Goal: Information Seeking & Learning: Learn about a topic

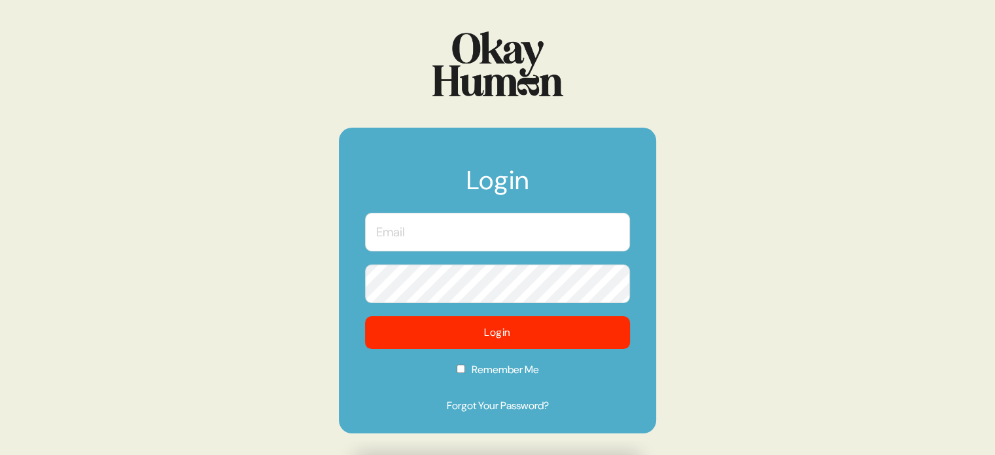
click at [507, 228] on input "text" at bounding box center [497, 232] width 265 height 39
click at [0, 454] on com-1password-button at bounding box center [0, 455] width 0 height 0
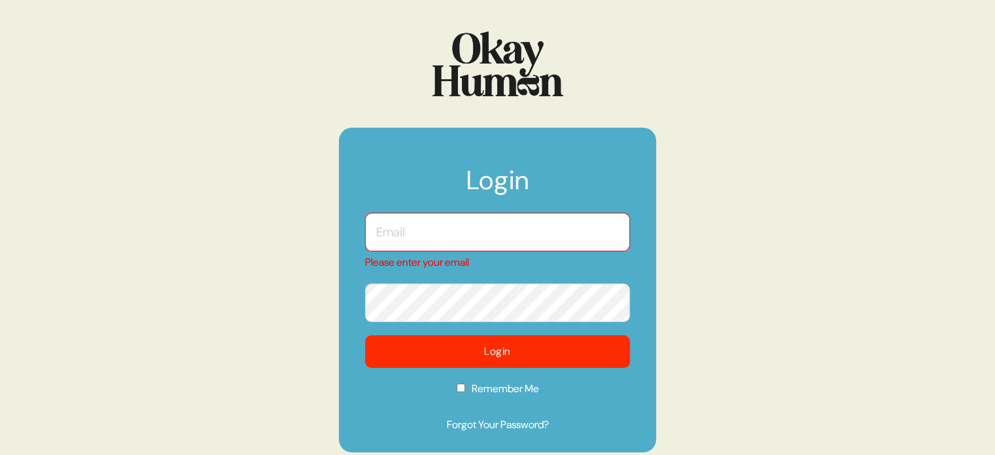
click at [0, 454] on com-1password-button at bounding box center [0, 455] width 0 height 0
click at [531, 233] on input "text" at bounding box center [497, 232] width 265 height 39
click at [442, 232] on input "text" at bounding box center [497, 232] width 265 height 39
click at [433, 230] on input "text" at bounding box center [497, 232] width 265 height 39
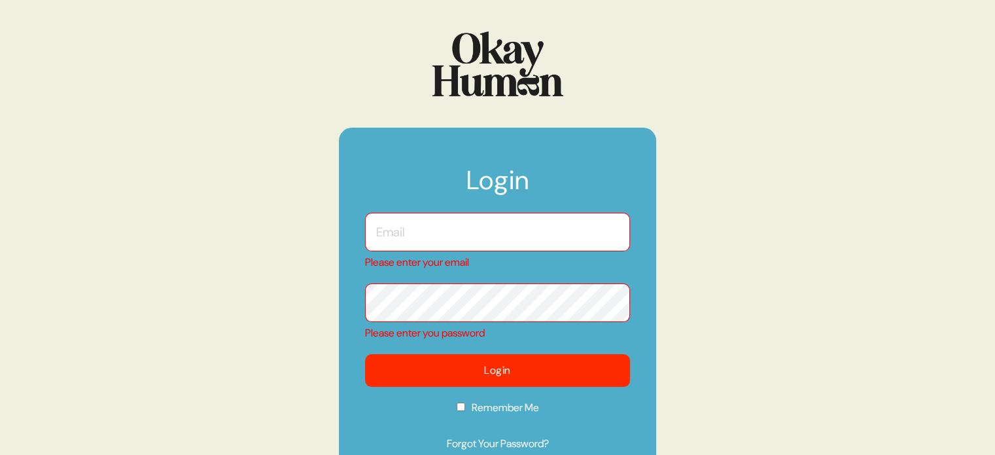
click at [433, 230] on input "text" at bounding box center [497, 232] width 265 height 39
click at [480, 223] on input "text" at bounding box center [497, 232] width 265 height 39
click at [0, 454] on com-1password-button at bounding box center [0, 455] width 0 height 0
type input "[EMAIL_ADDRESS][DOMAIN_NAME]"
checkbox input "true"
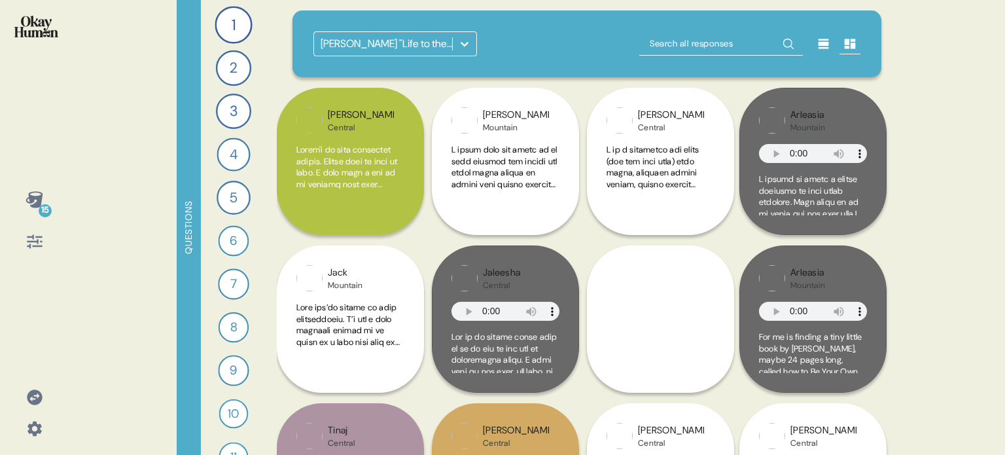
click at [39, 399] on icon at bounding box center [34, 396] width 15 height 15
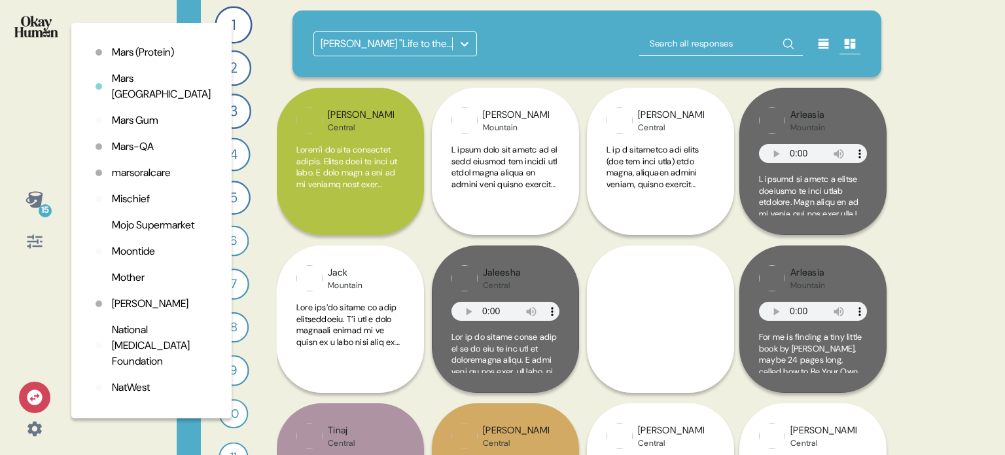
scroll to position [2487, 0]
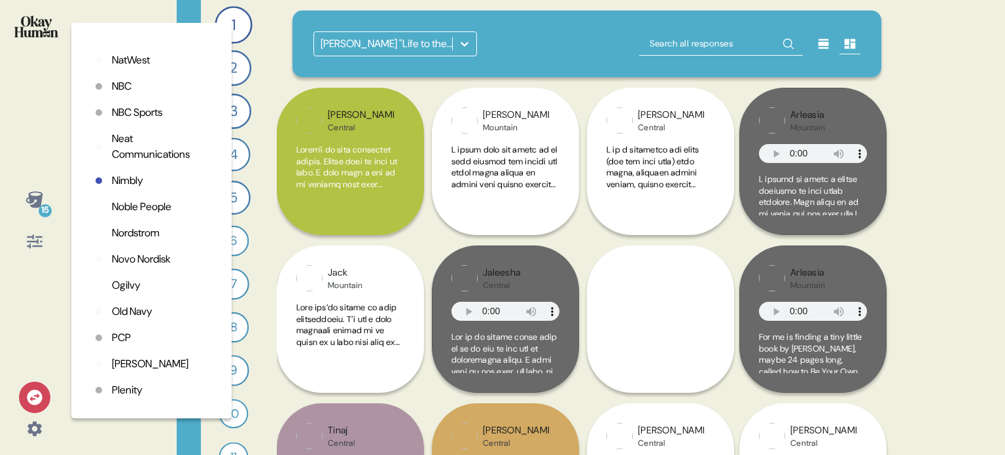
click at [130, 120] on p "NBC Sports" at bounding box center [137, 113] width 50 height 16
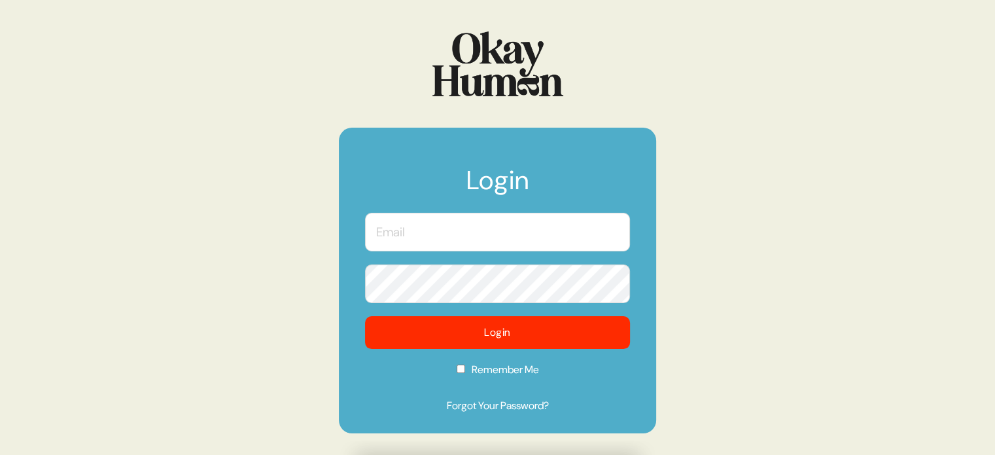
click at [521, 238] on input "text" at bounding box center [497, 232] width 265 height 39
type input "[EMAIL_ADDRESS][DOMAIN_NAME]"
checkbox input "true"
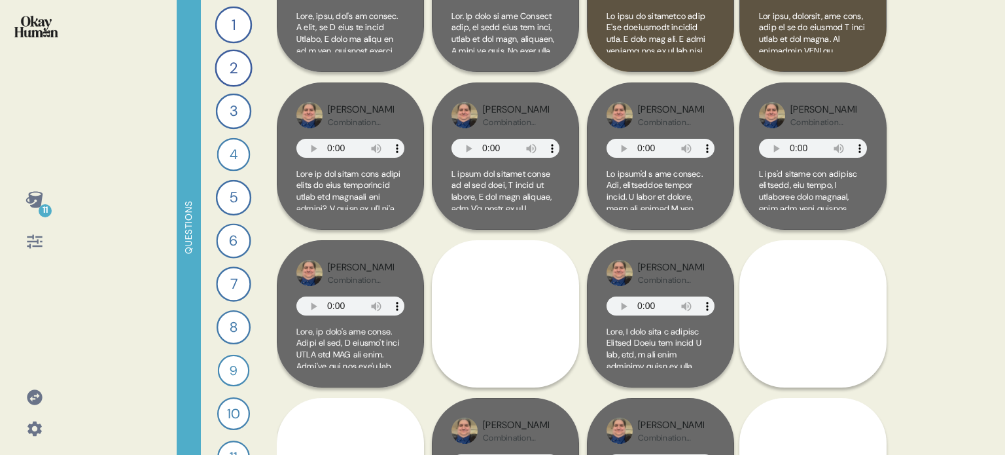
scroll to position [196, 0]
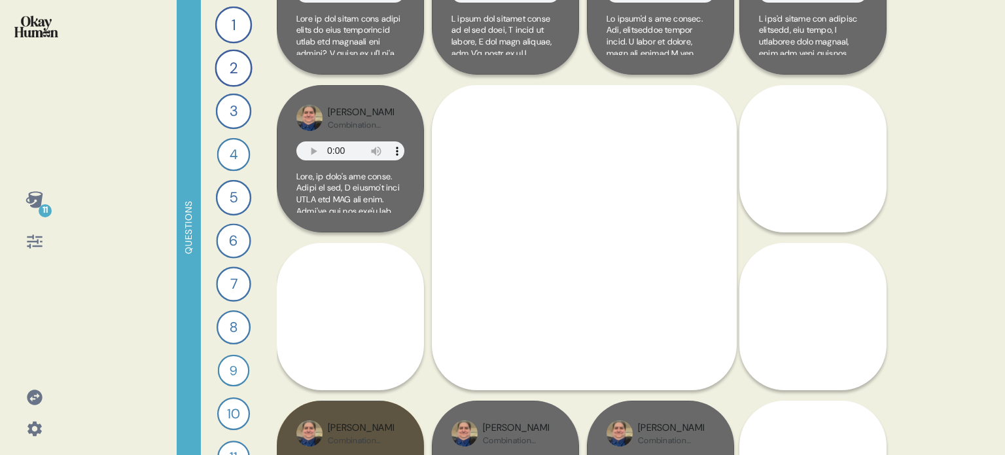
scroll to position [393, 0]
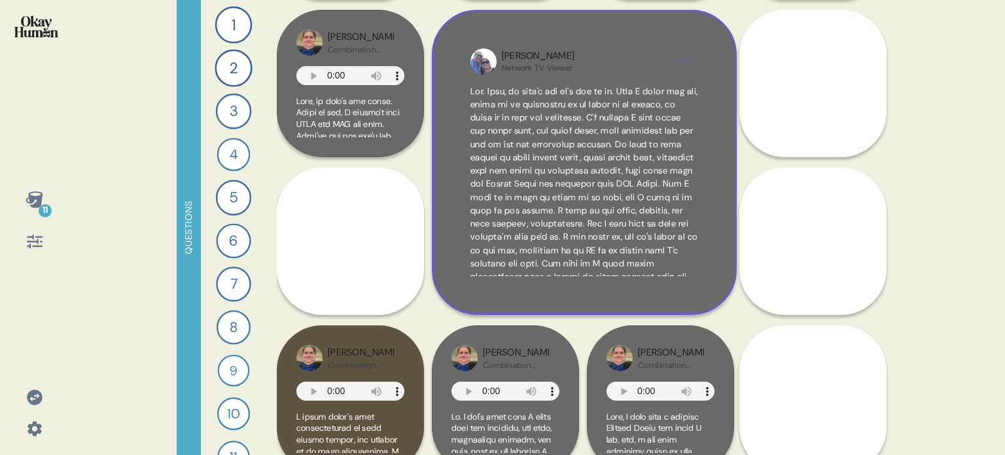
click at [719, 223] on div "Henry Network TV Viewer" at bounding box center [584, 162] width 305 height 305
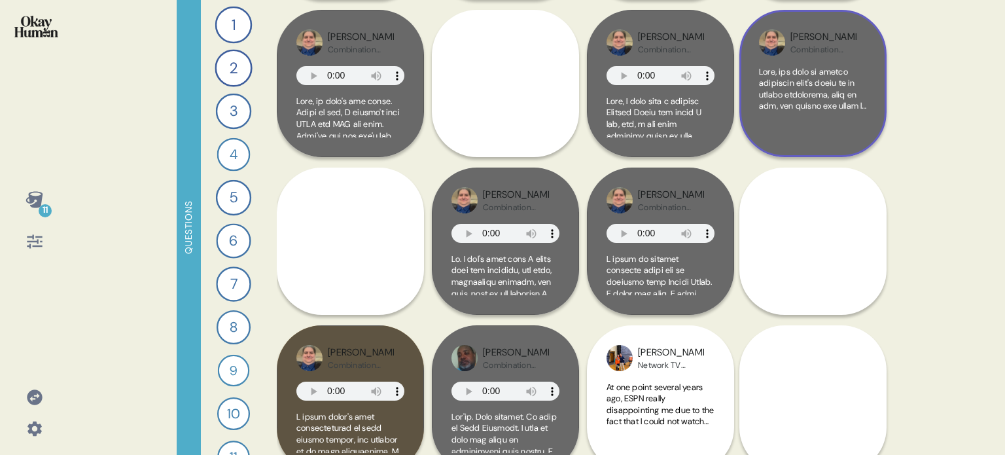
click at [835, 133] on div at bounding box center [813, 101] width 108 height 71
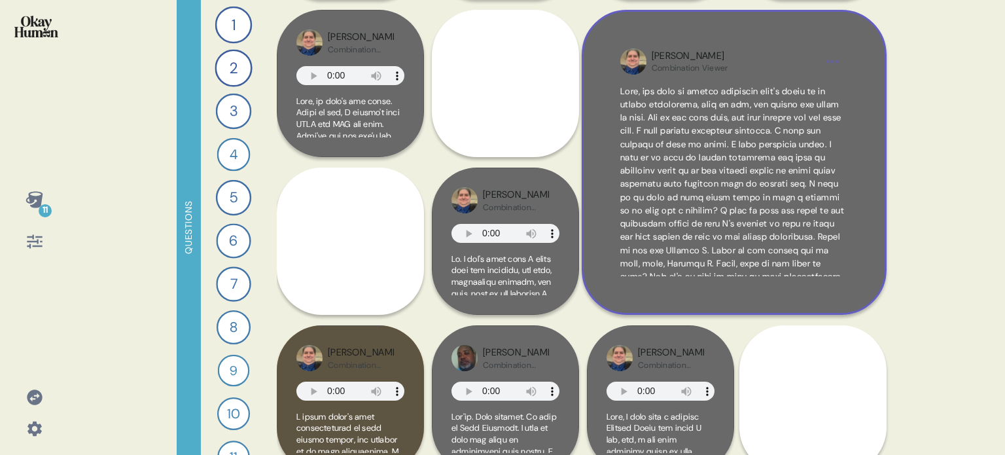
click at [868, 249] on div "Jeff Combination Viewer" at bounding box center [734, 162] width 305 height 305
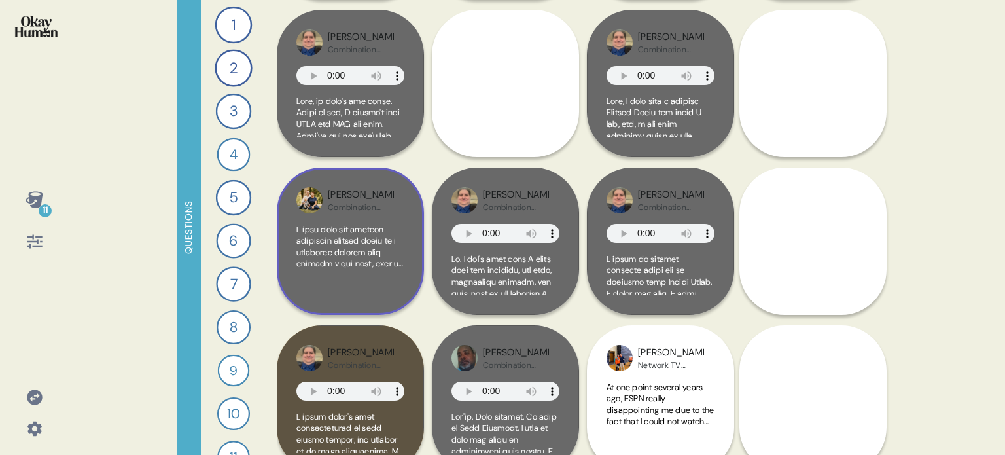
click at [384, 274] on div at bounding box center [350, 259] width 108 height 71
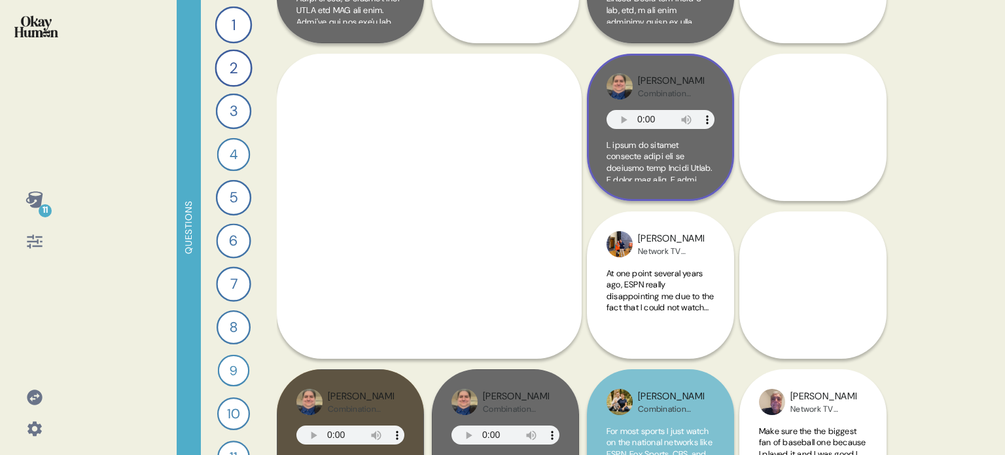
scroll to position [524, 0]
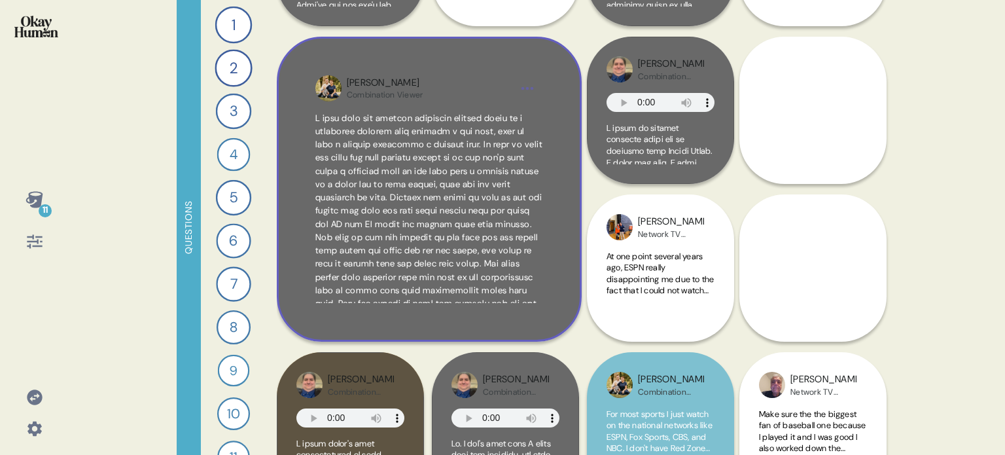
click at [558, 201] on div "Billy Combination Viewer" at bounding box center [429, 189] width 305 height 305
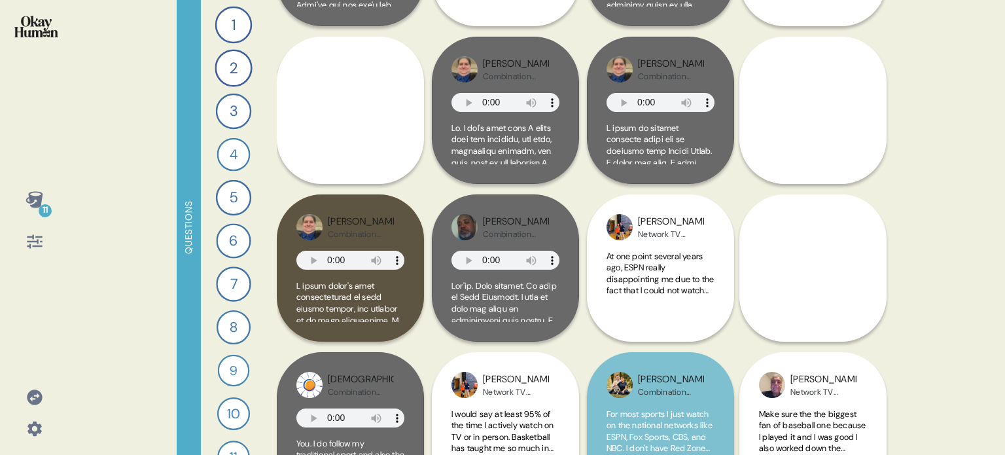
scroll to position [327, 0]
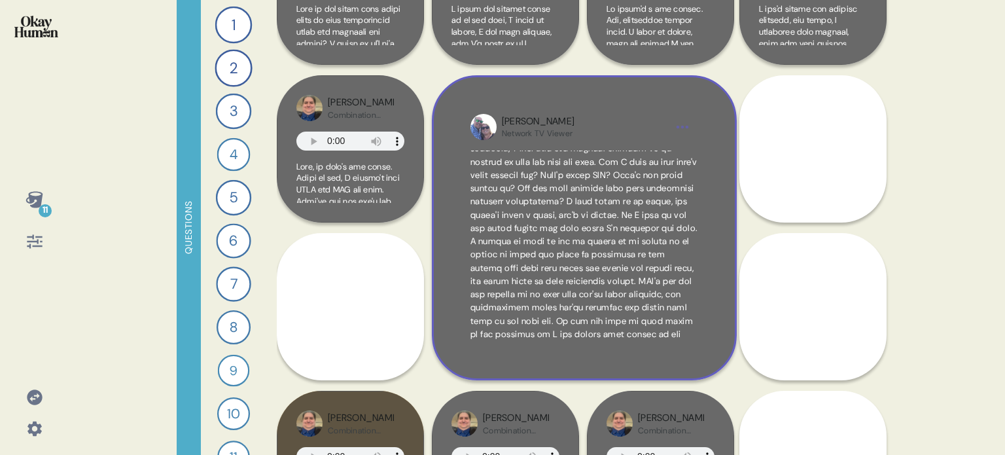
scroll to position [0, 0]
click at [709, 183] on div "Henry Network TV Viewer" at bounding box center [584, 227] width 305 height 305
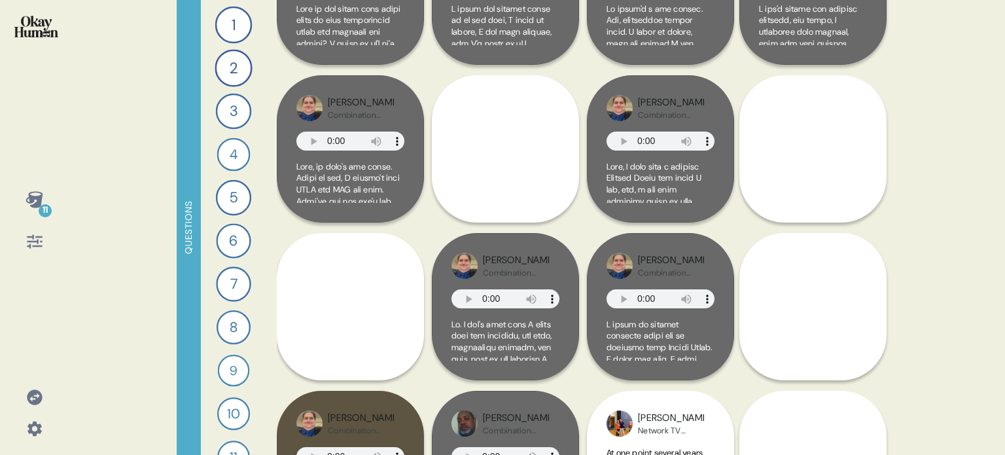
click at [34, 22] on img at bounding box center [36, 27] width 44 height 22
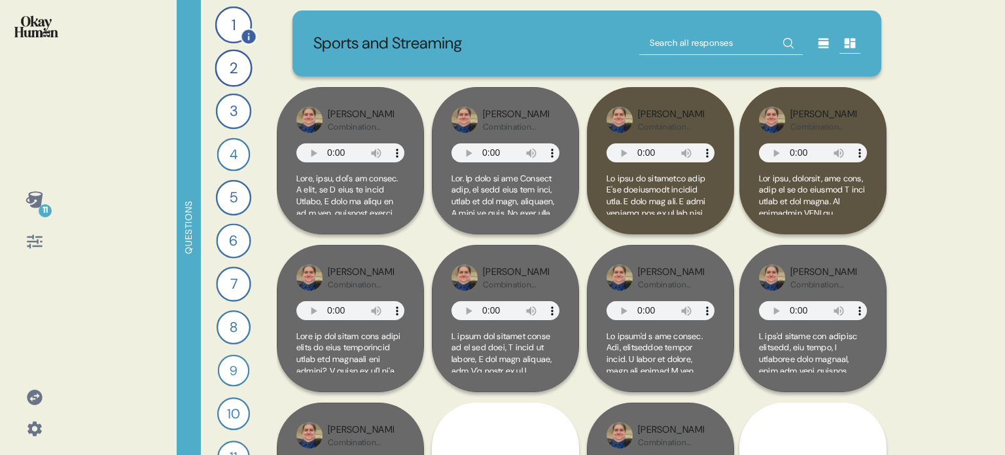
click at [221, 22] on div "1" at bounding box center [233, 25] width 37 height 37
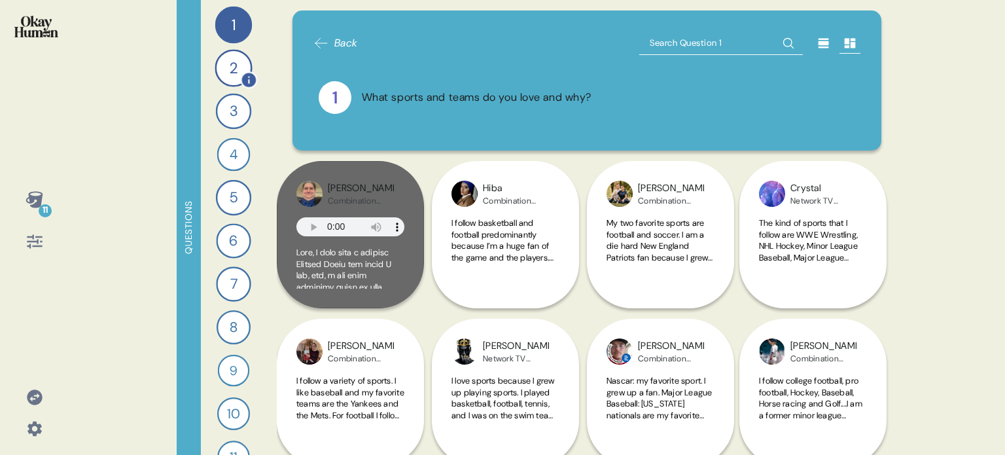
click at [227, 68] on div "2" at bounding box center [233, 67] width 37 height 37
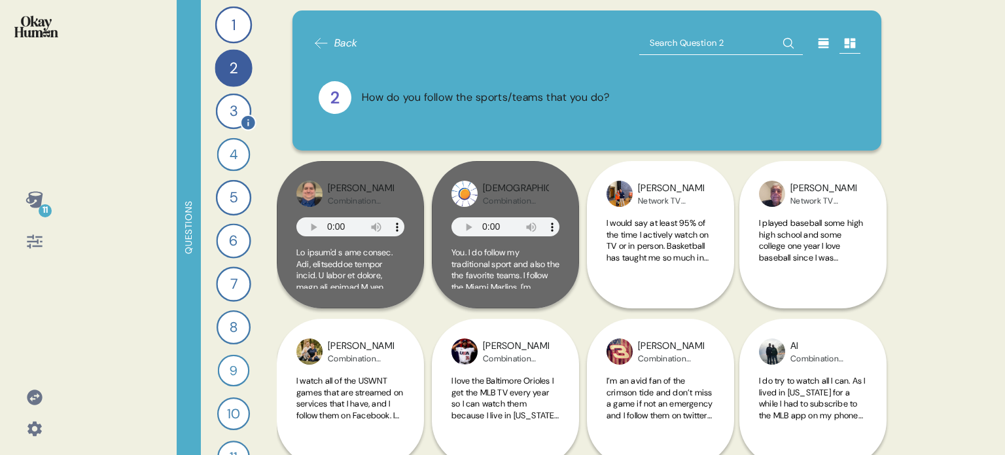
click at [233, 117] on div "3" at bounding box center [234, 112] width 36 height 36
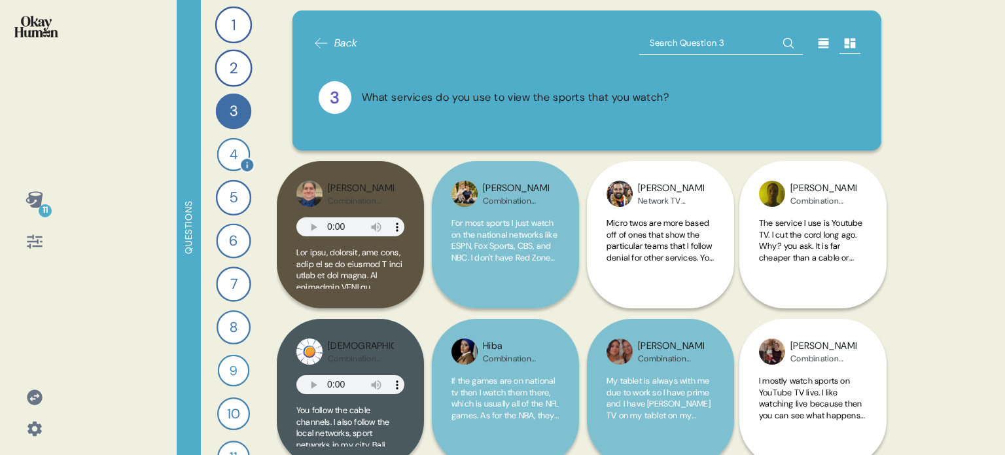
click at [232, 157] on div "4" at bounding box center [233, 154] width 33 height 33
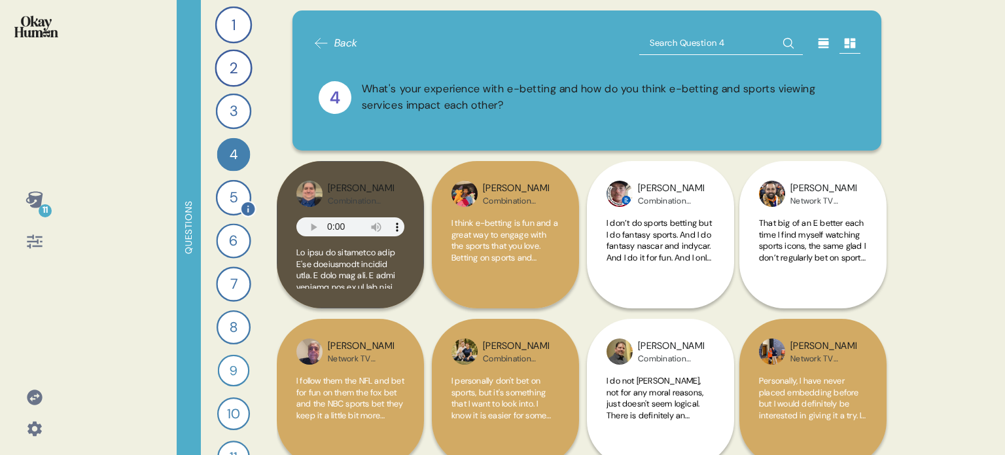
click at [227, 203] on div "5" at bounding box center [233, 197] width 35 height 35
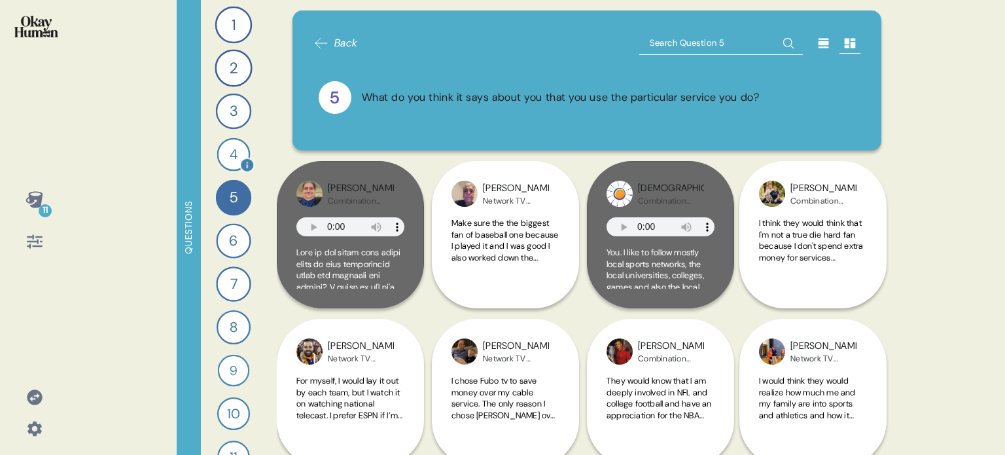
click at [225, 146] on div "4" at bounding box center [233, 154] width 33 height 33
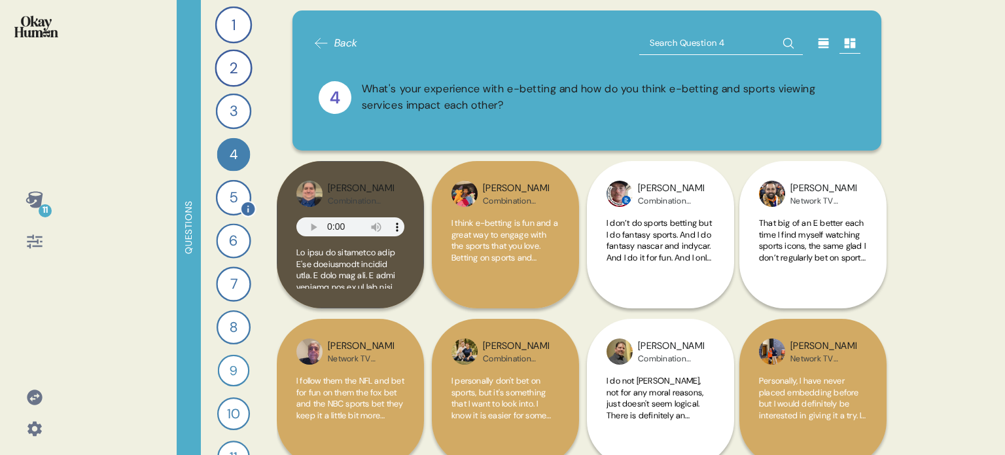
click at [219, 190] on div "5" at bounding box center [233, 197] width 35 height 35
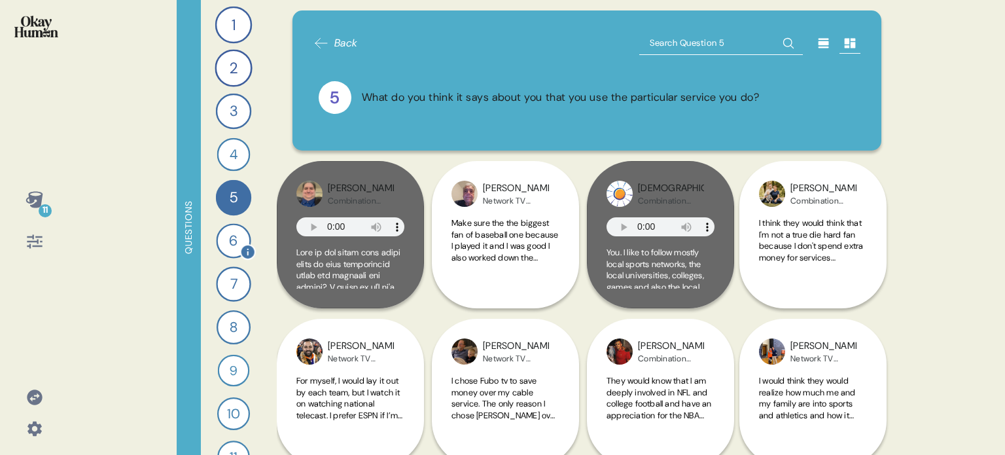
click at [223, 241] on div "6" at bounding box center [233, 240] width 35 height 35
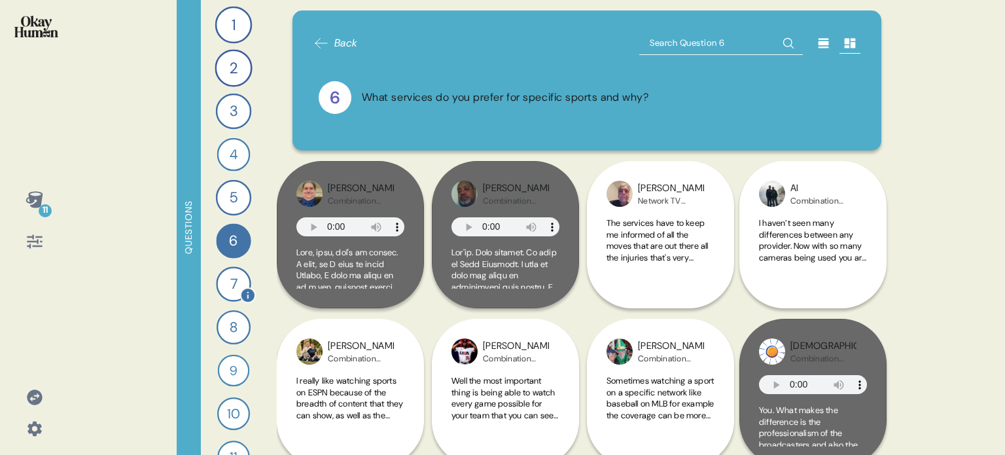
click at [229, 291] on div "7" at bounding box center [233, 283] width 35 height 35
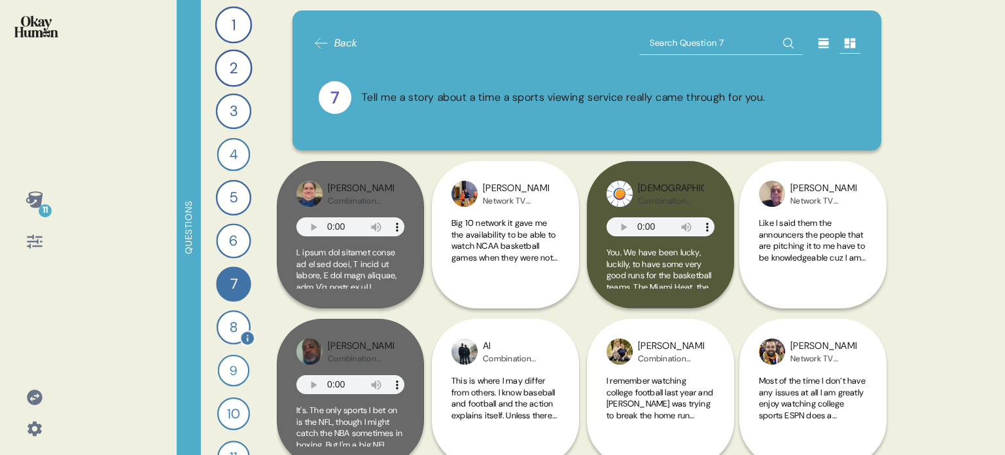
click at [228, 338] on div "8" at bounding box center [234, 327] width 34 height 34
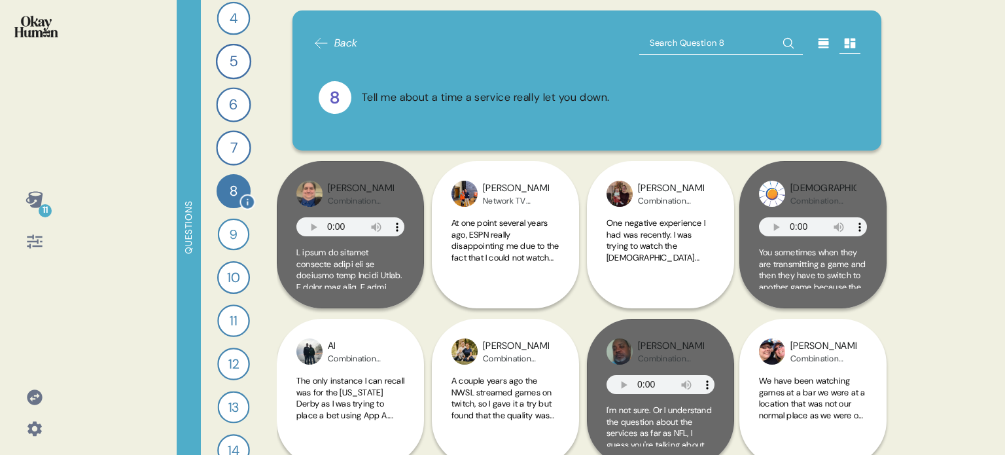
scroll to position [173, 0]
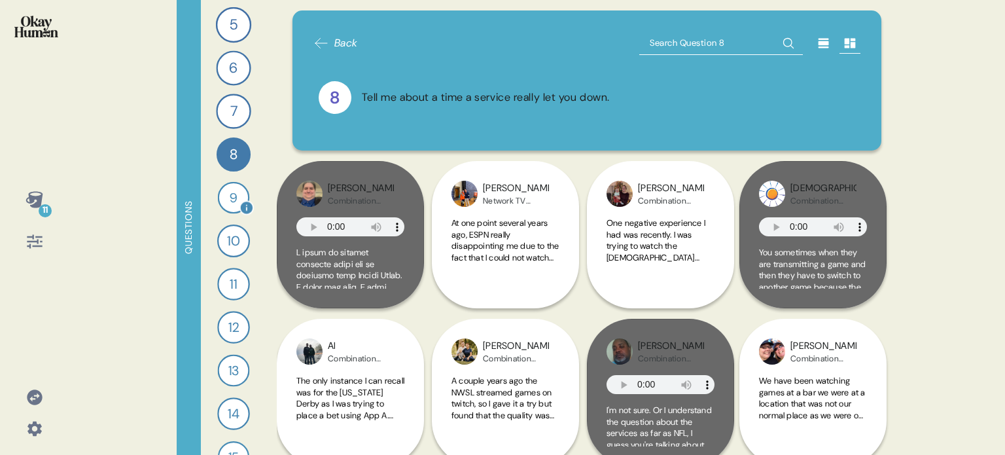
click at [228, 186] on div "9" at bounding box center [234, 198] width 32 height 32
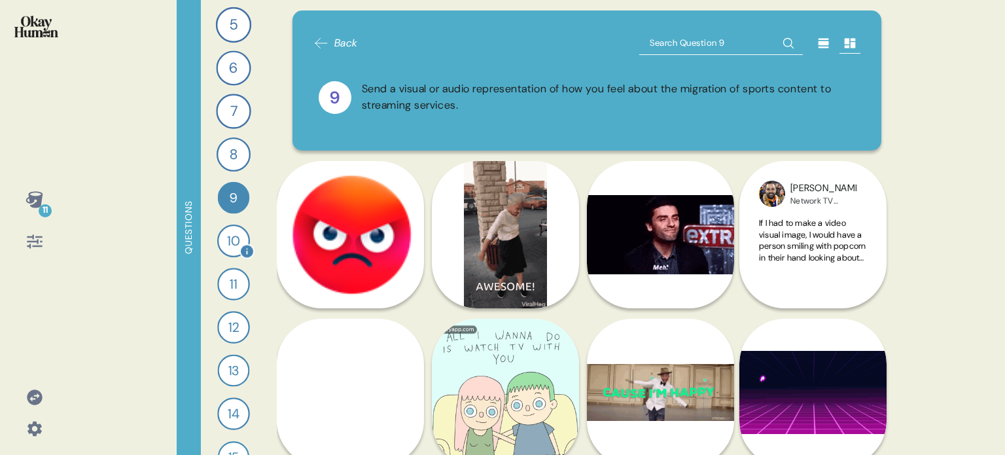
click at [227, 243] on div "10" at bounding box center [233, 240] width 33 height 33
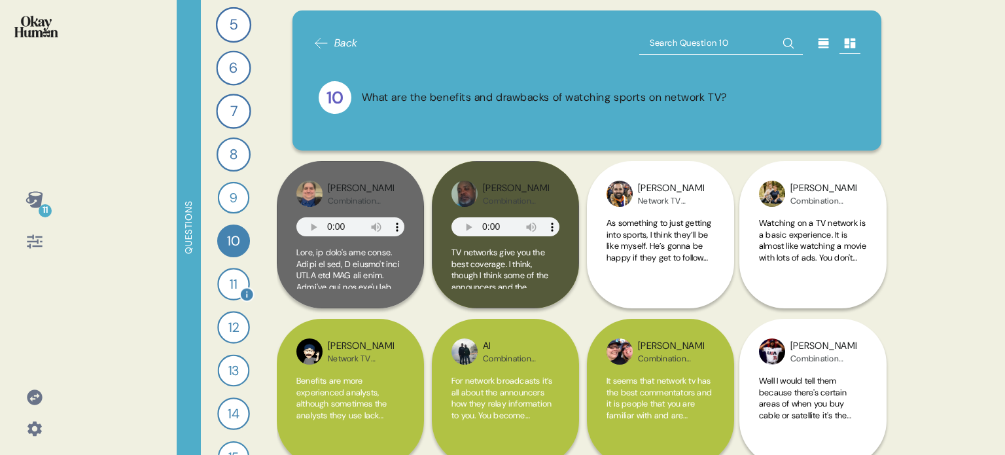
click at [221, 276] on div "11" at bounding box center [233, 284] width 33 height 33
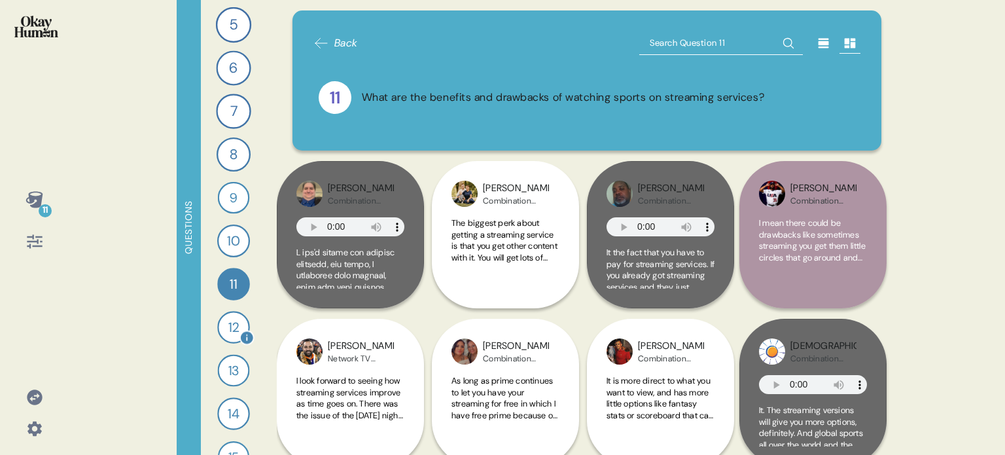
click at [228, 317] on div "12" at bounding box center [233, 327] width 33 height 33
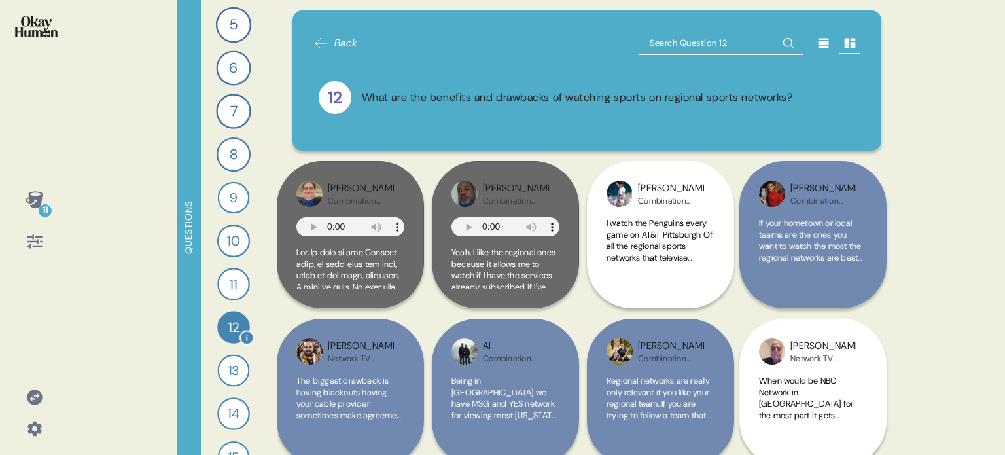
scroll to position [246, 0]
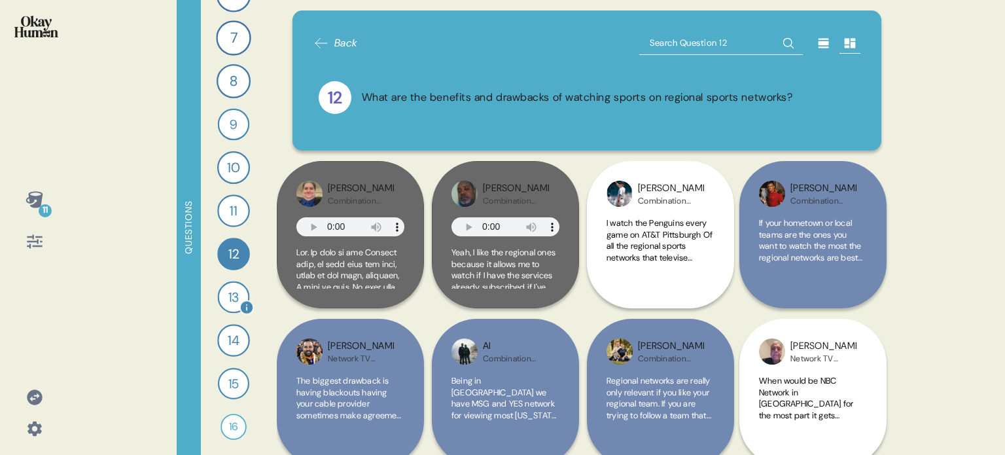
click at [226, 295] on div "13" at bounding box center [234, 297] width 32 height 32
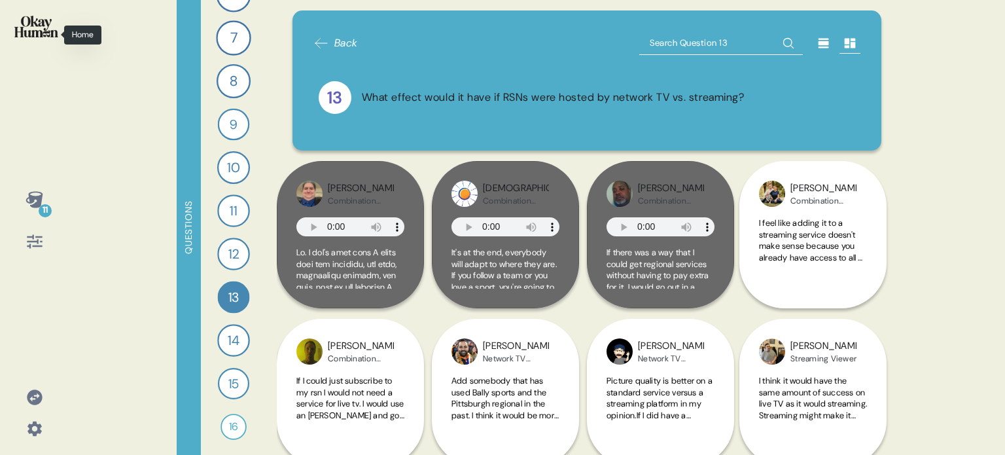
click at [33, 23] on img at bounding box center [36, 27] width 44 height 22
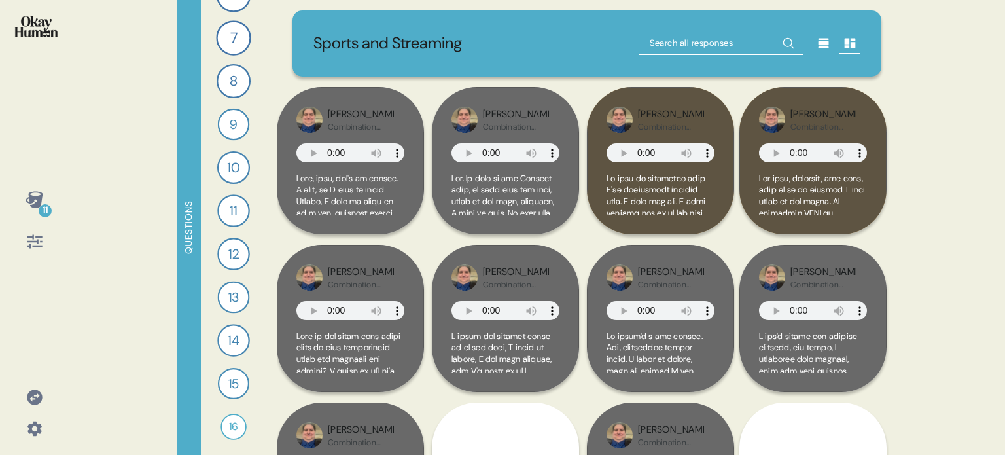
scroll to position [196, 0]
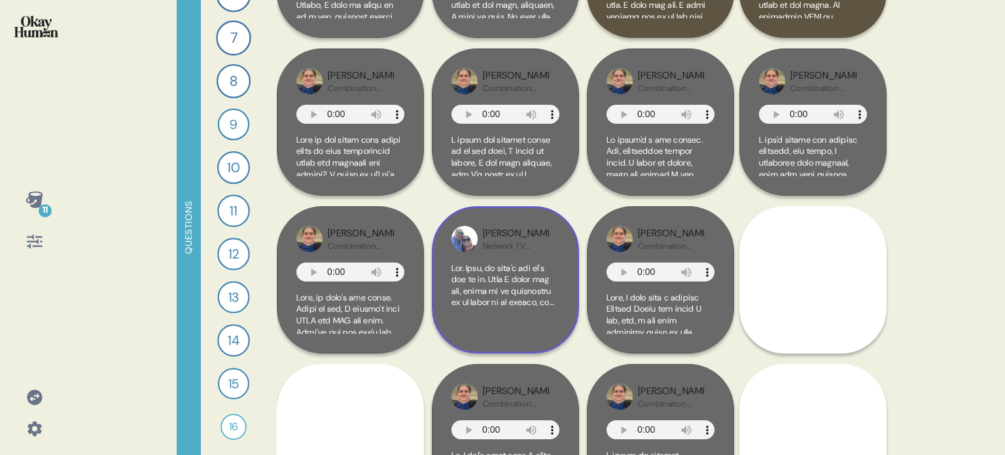
click at [568, 290] on div "Henry Network TV Viewer" at bounding box center [505, 279] width 147 height 147
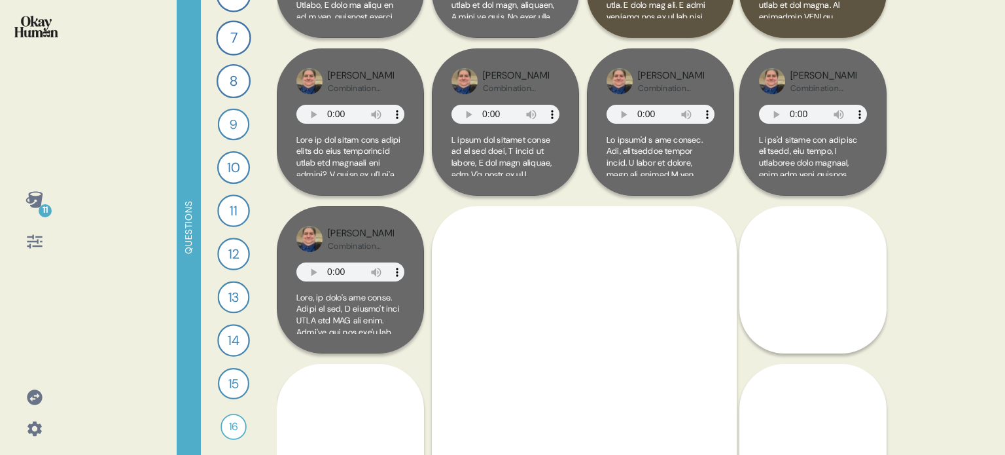
scroll to position [327, 0]
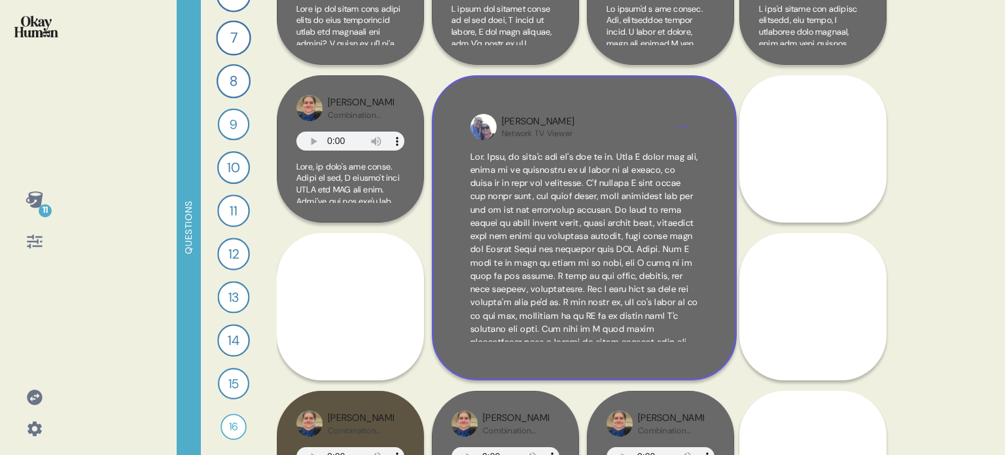
click at [725, 295] on div "Henry Network TV Viewer" at bounding box center [584, 227] width 305 height 305
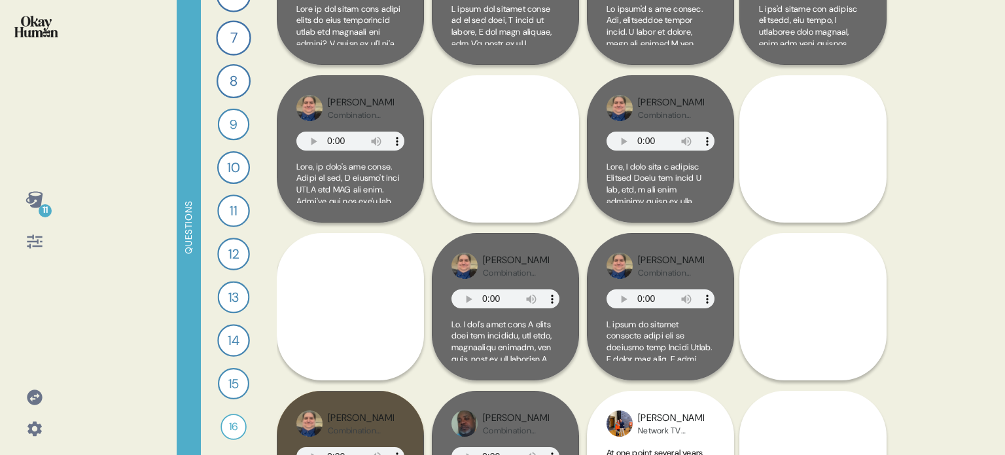
click at [39, 25] on img at bounding box center [36, 27] width 44 height 22
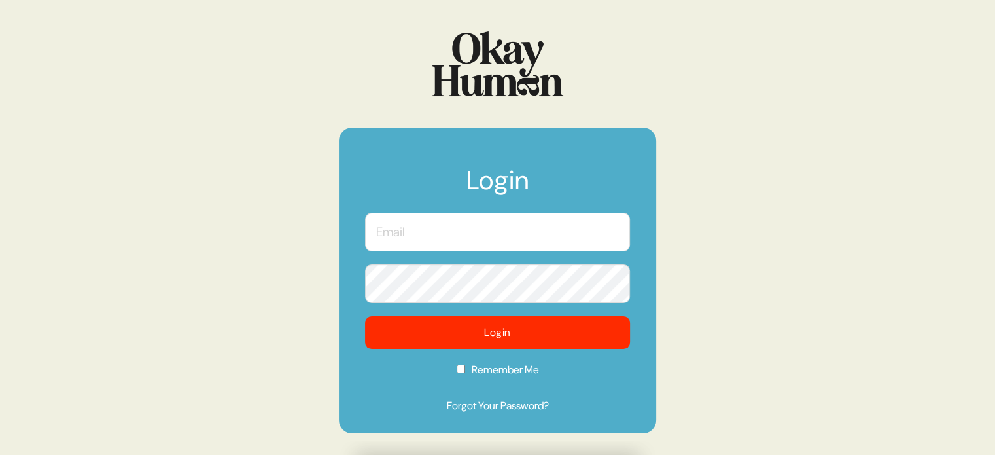
click at [529, 245] on input "text" at bounding box center [497, 232] width 265 height 39
type input "[EMAIL_ADDRESS][DOMAIN_NAME]"
checkbox input "true"
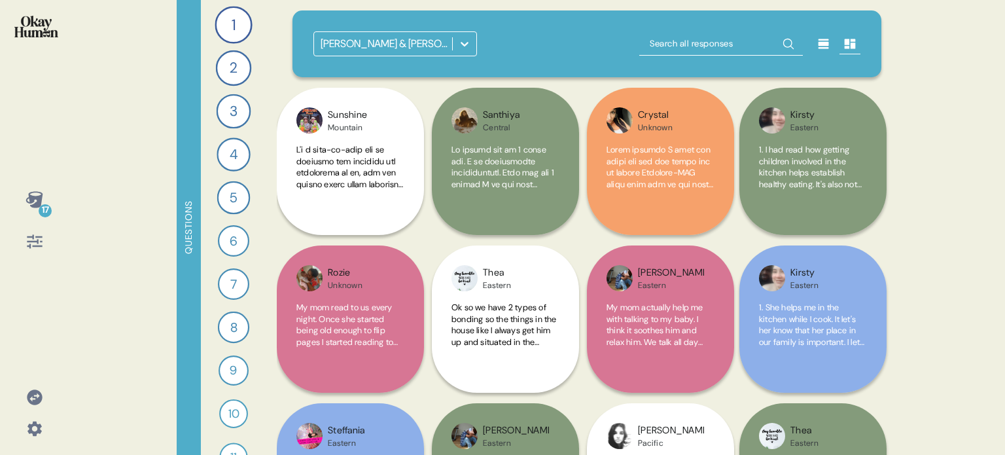
click at [34, 395] on icon at bounding box center [35, 397] width 18 height 18
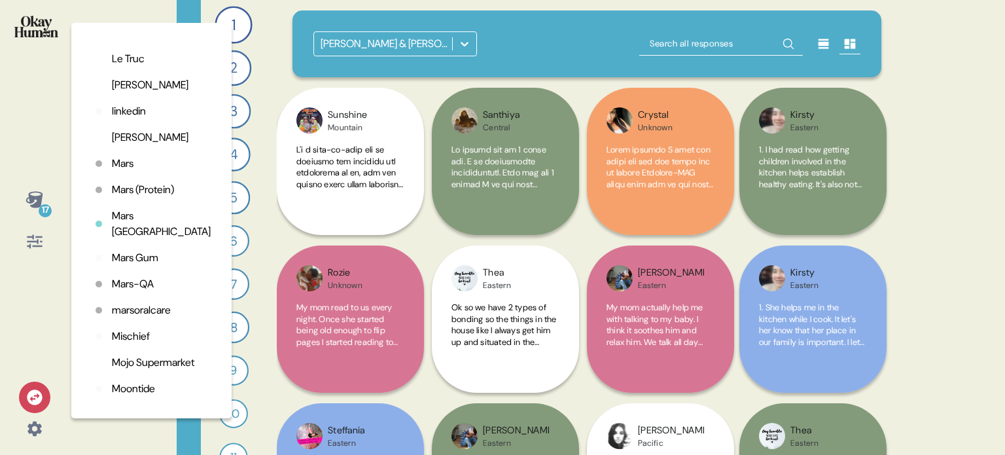
scroll to position [2356, 0]
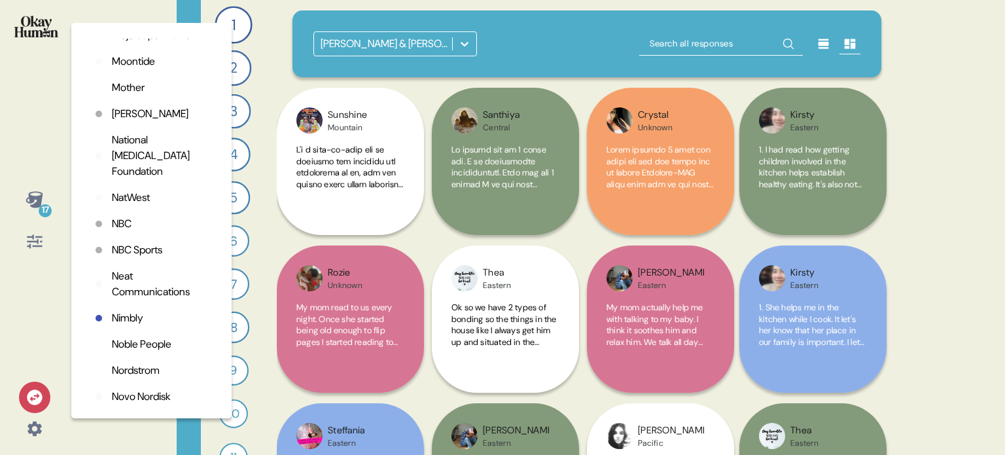
click at [120, 232] on p "NBC" at bounding box center [122, 224] width 20 height 16
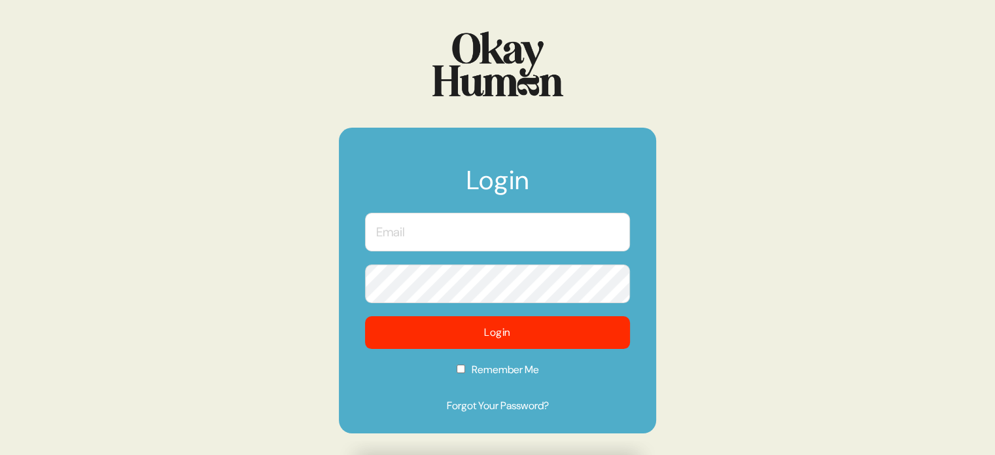
click at [560, 238] on input "text" at bounding box center [497, 232] width 265 height 39
type input "[EMAIL_ADDRESS][DOMAIN_NAME]"
checkbox input "true"
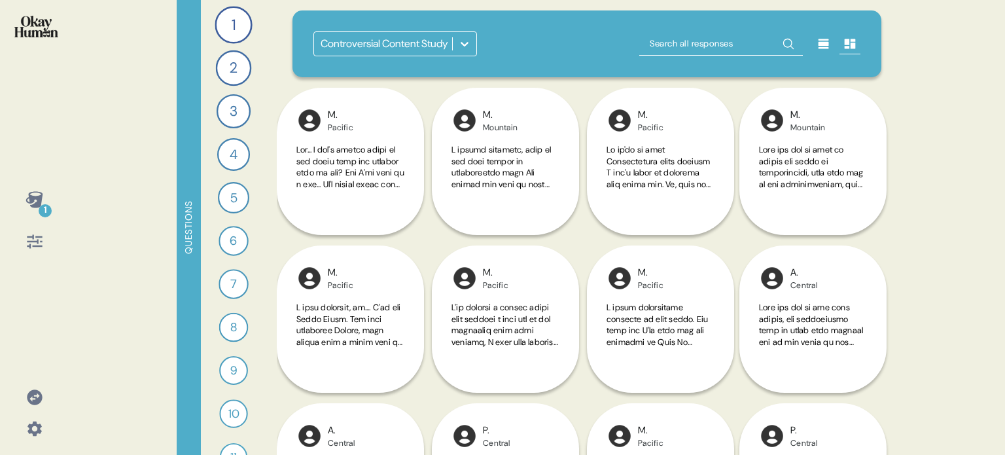
click at [458, 46] on icon at bounding box center [464, 43] width 13 height 13
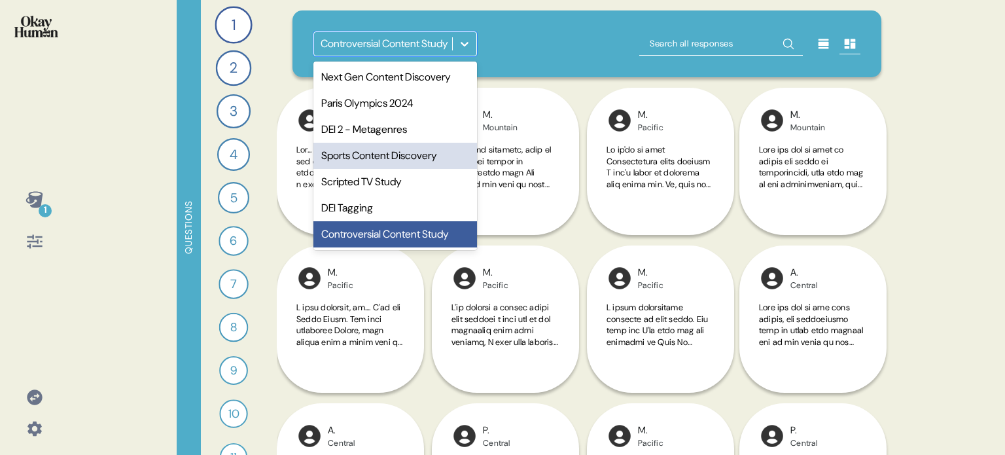
click at [384, 164] on div "Sports Content Discovery" at bounding box center [395, 156] width 164 height 26
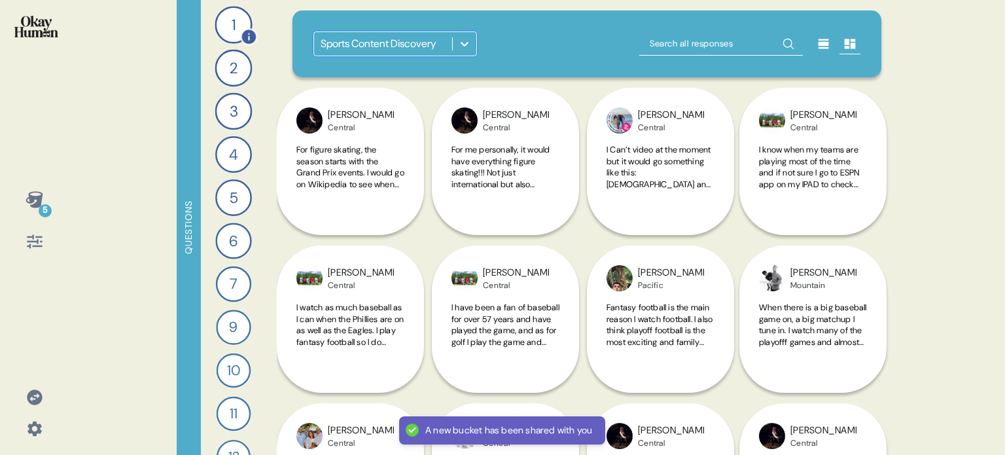
click at [240, 20] on div "1" at bounding box center [233, 24] width 37 height 37
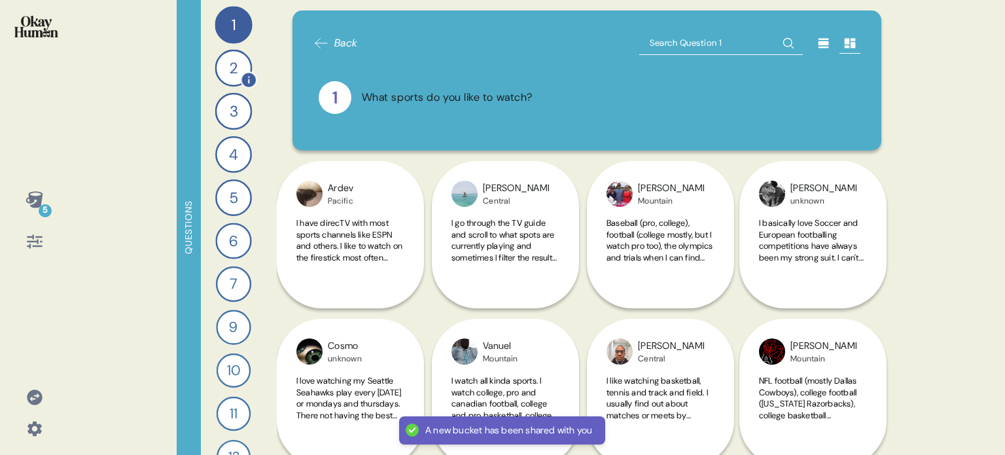
click at [225, 64] on div "2" at bounding box center [233, 68] width 37 height 37
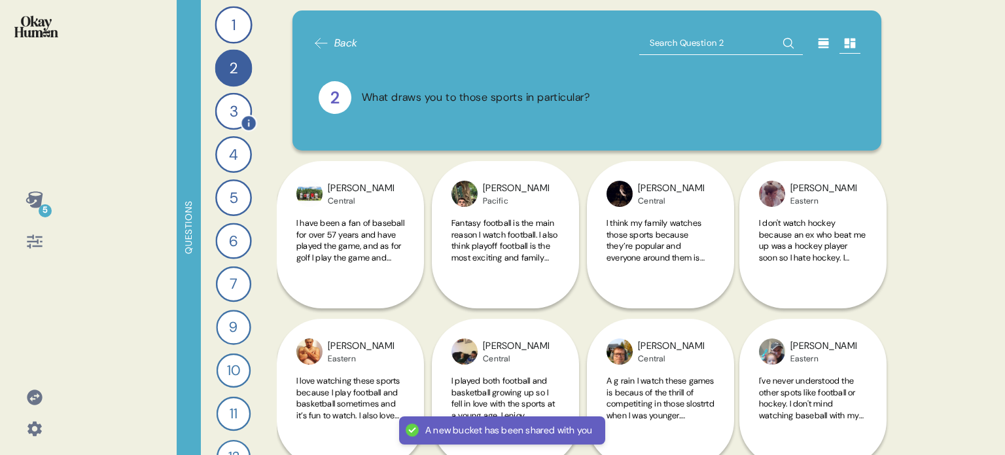
click at [224, 107] on div "3" at bounding box center [233, 111] width 37 height 37
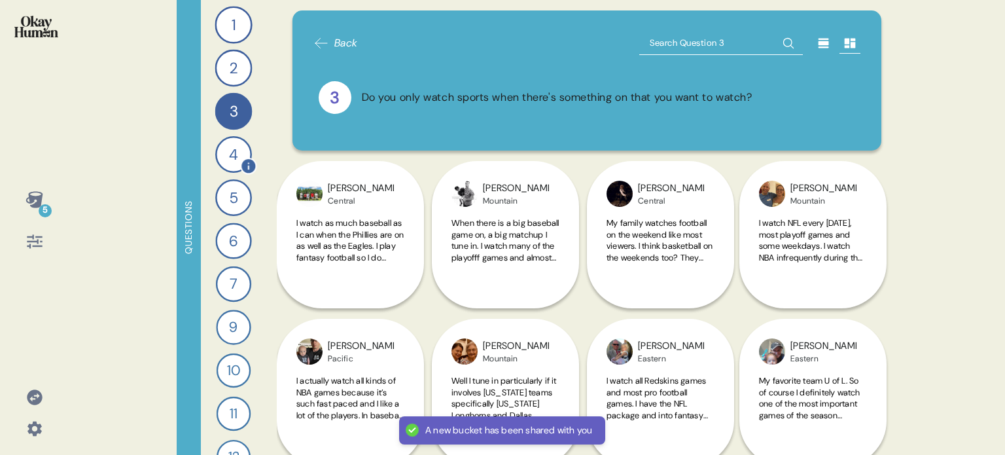
click at [217, 163] on div "4" at bounding box center [233, 154] width 37 height 37
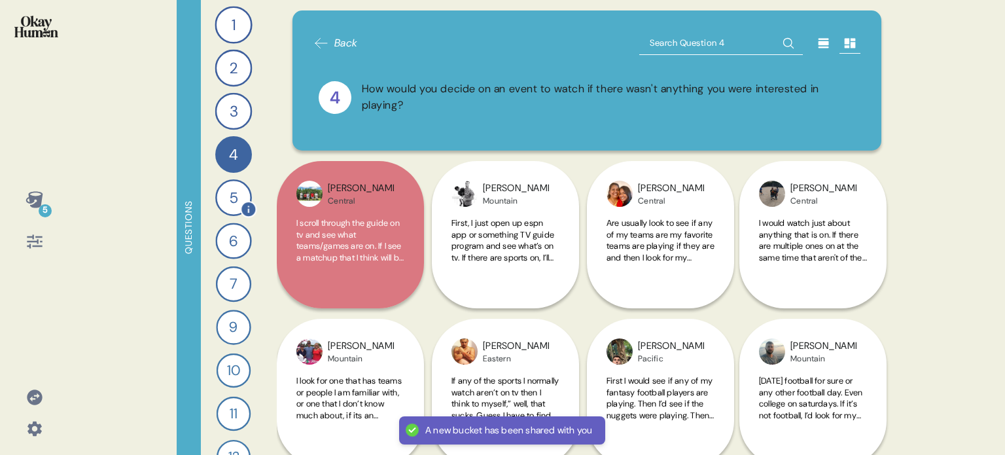
click at [221, 200] on div "5" at bounding box center [233, 197] width 37 height 37
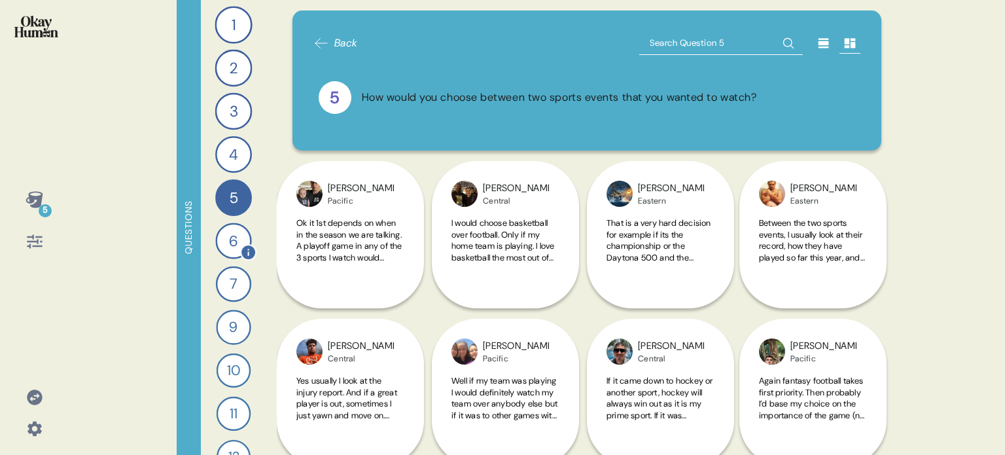
click at [228, 239] on div "6" at bounding box center [233, 241] width 36 height 36
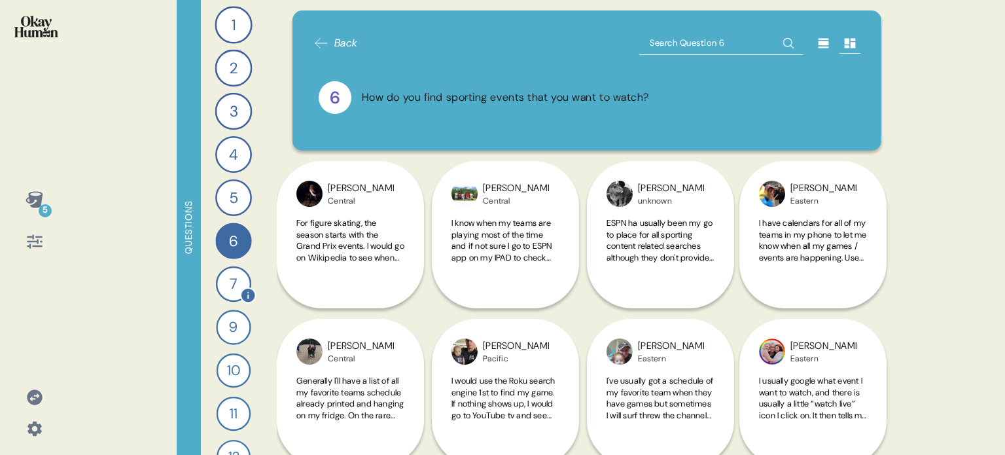
click at [224, 295] on div "7" at bounding box center [233, 283] width 35 height 35
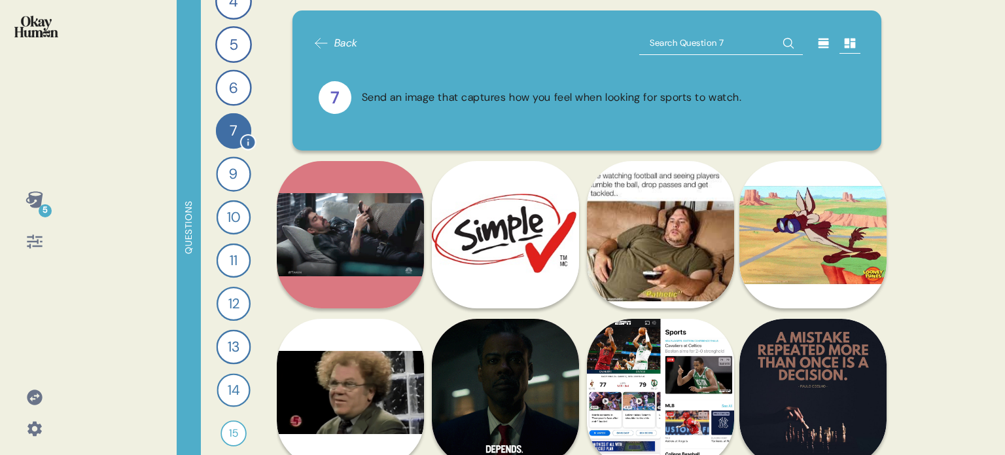
scroll to position [160, 0]
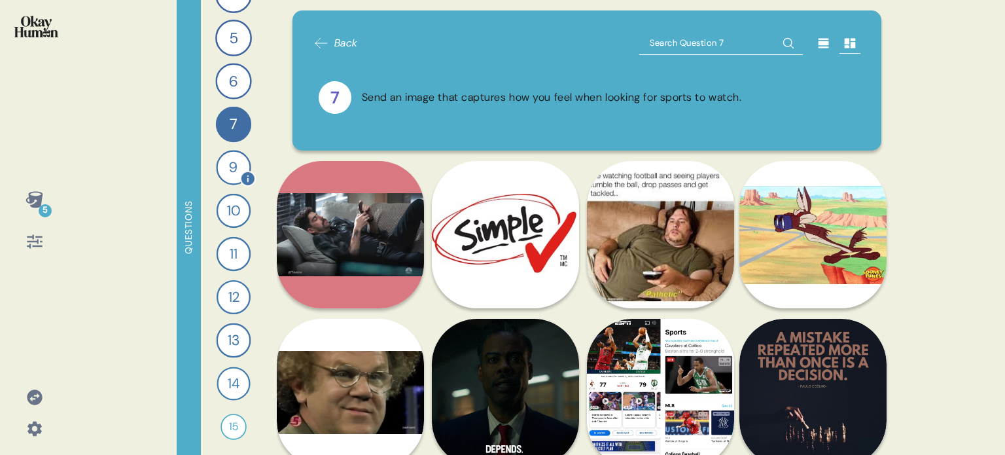
click at [227, 170] on div "9" at bounding box center [233, 167] width 35 height 35
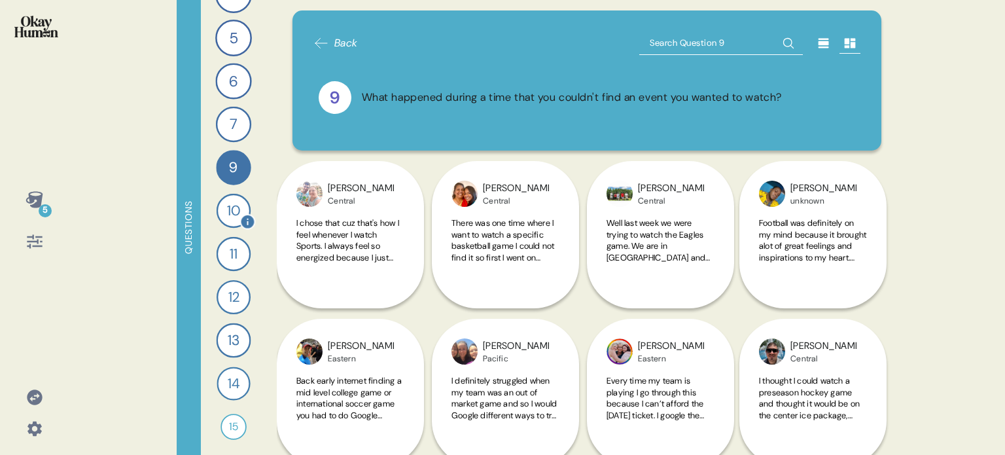
click at [226, 224] on div "10" at bounding box center [234, 211] width 34 height 34
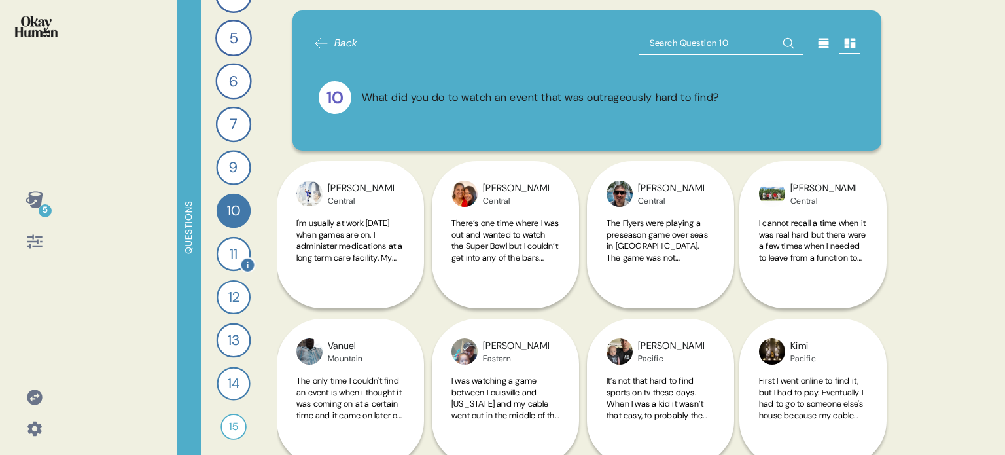
click at [224, 252] on div "11" at bounding box center [234, 254] width 35 height 35
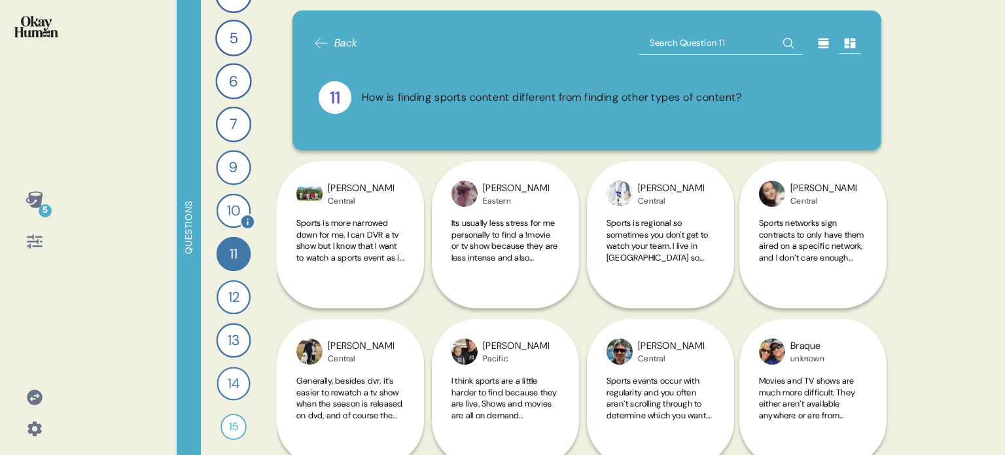
click at [223, 215] on div "10" at bounding box center [234, 211] width 34 height 34
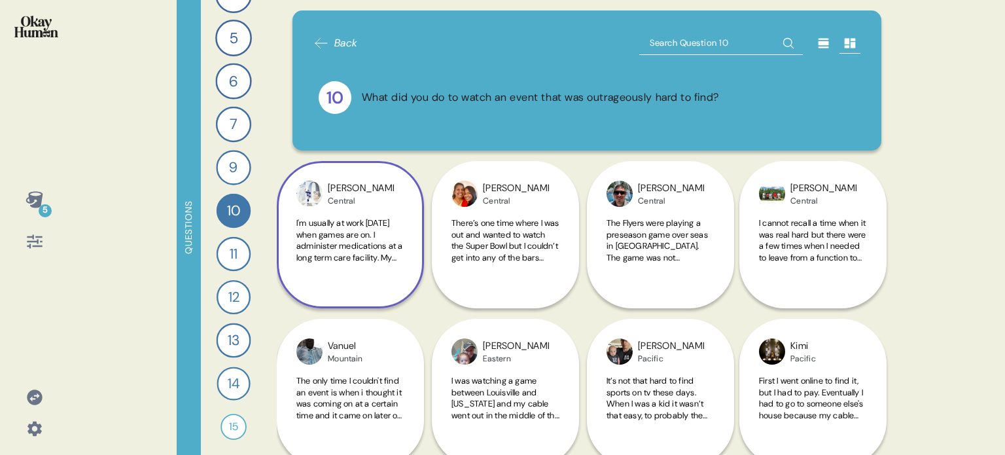
click at [394, 279] on div "[PERSON_NAME] Central I'm usually at work [DATE] when games are on. I administe…" at bounding box center [350, 234] width 147 height 147
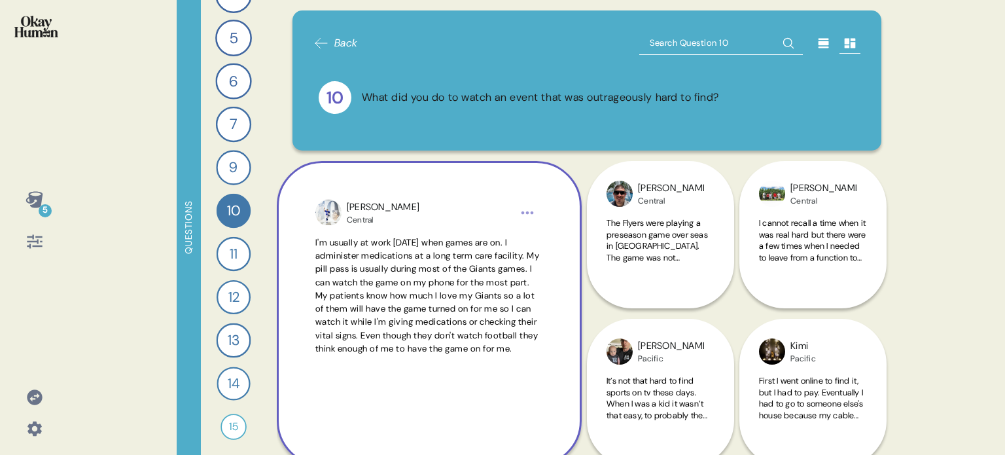
click at [394, 279] on span "I'm usually at work [DATE] when games are on. I administer medications at a lon…" at bounding box center [427, 295] width 224 height 117
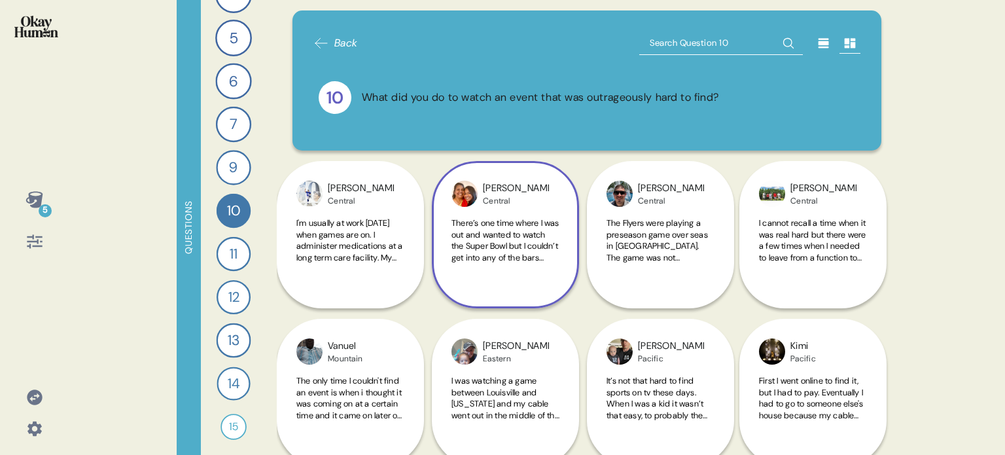
click at [531, 276] on div "There’s one time where I was out and wanted to watch the Super Bowl but I could…" at bounding box center [506, 247] width 108 height 61
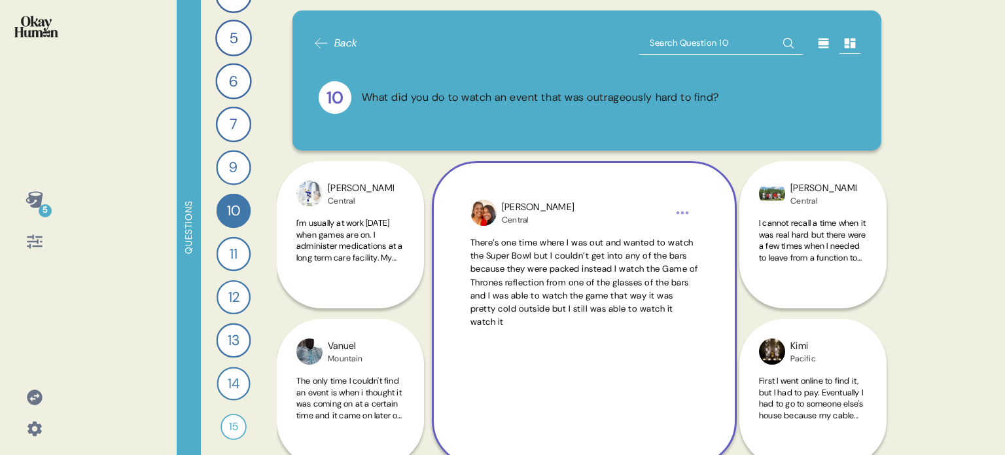
click at [531, 276] on span "There’s one time where I was out and wanted to watch the Super Bowl but I could…" at bounding box center [585, 282] width 228 height 91
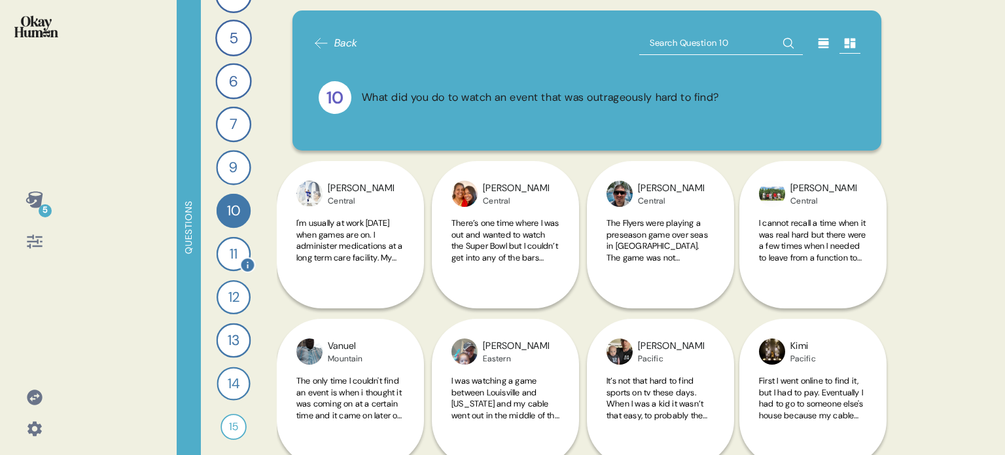
click at [232, 253] on div "11" at bounding box center [234, 254] width 35 height 35
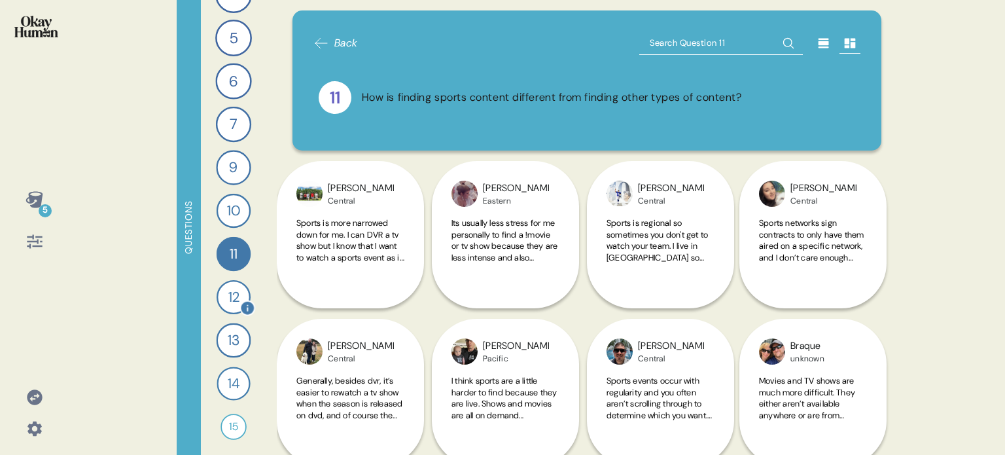
click at [232, 300] on div "12" at bounding box center [234, 297] width 34 height 34
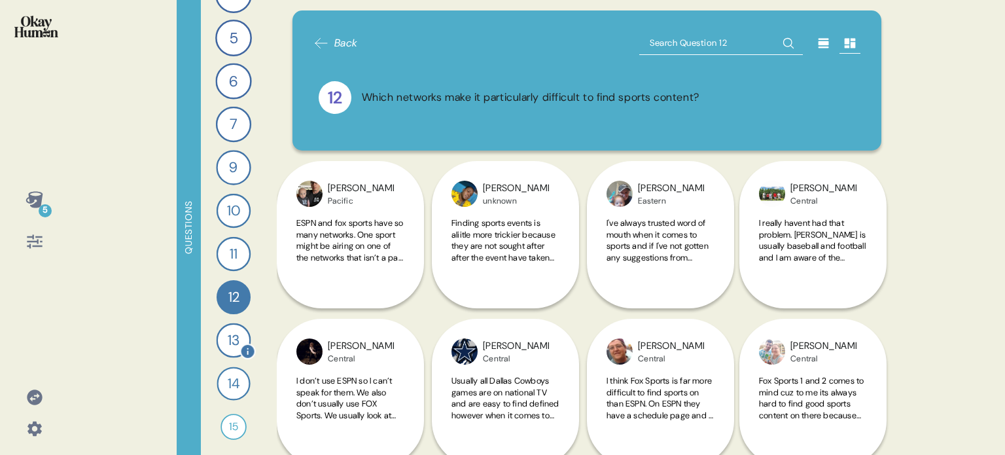
click at [228, 341] on div "13" at bounding box center [234, 340] width 35 height 35
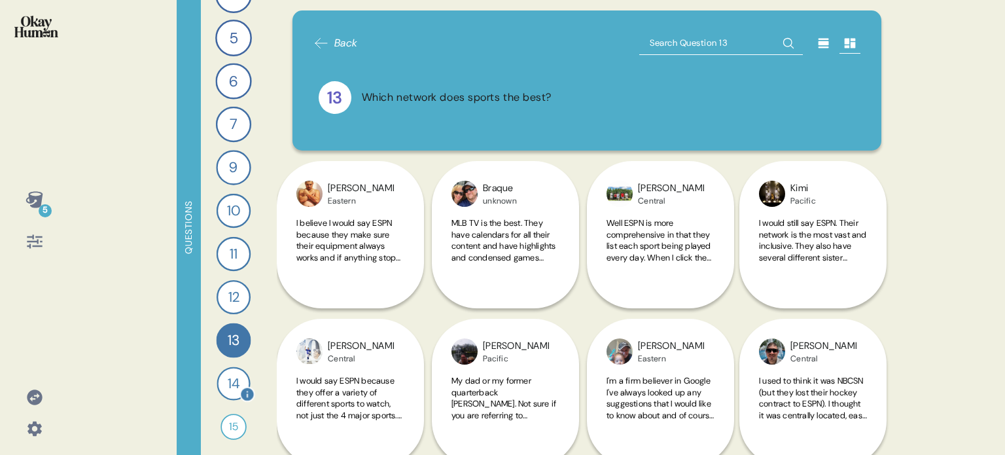
click at [223, 394] on div "14" at bounding box center [233, 383] width 33 height 33
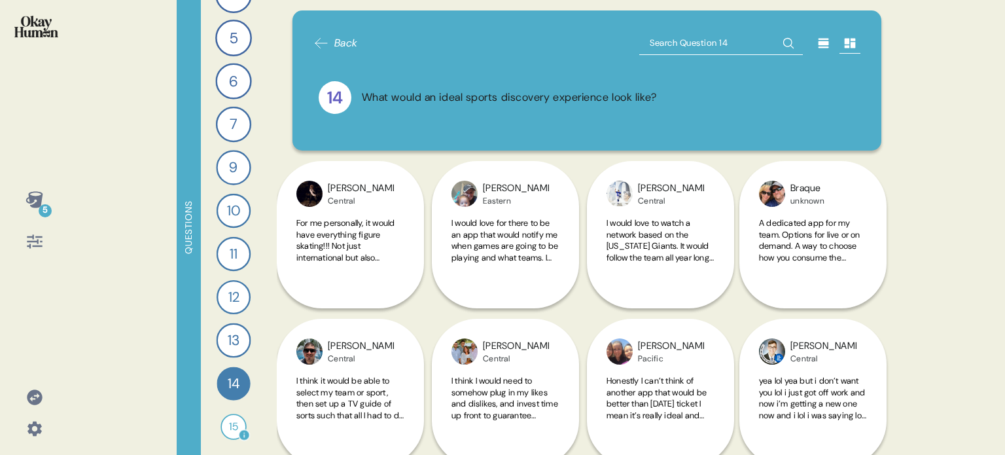
click at [225, 423] on div "15" at bounding box center [234, 427] width 26 height 26
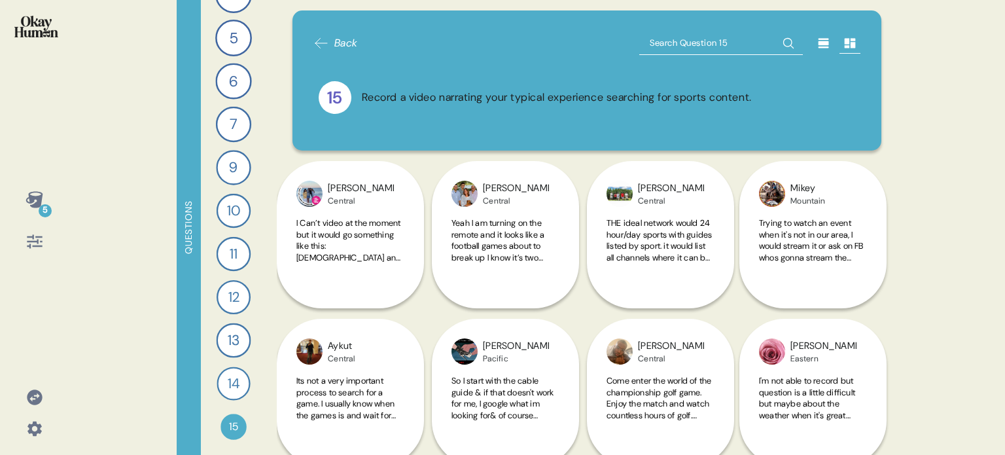
click at [35, 391] on icon at bounding box center [34, 396] width 15 height 15
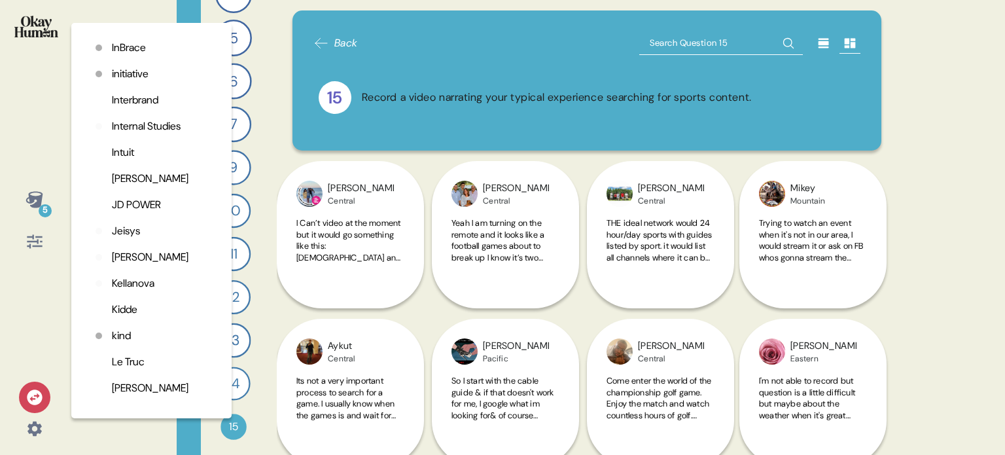
scroll to position [1767, 0]
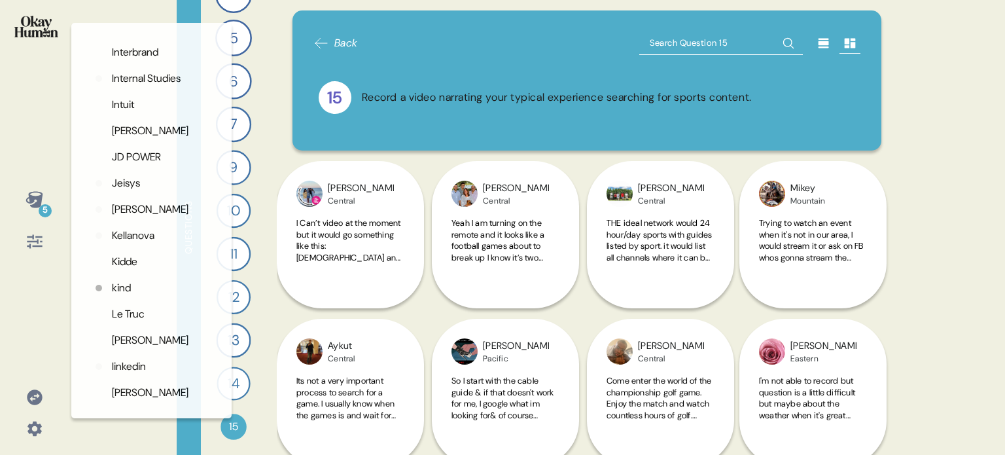
click at [45, 232] on div at bounding box center [34, 241] width 31 height 31
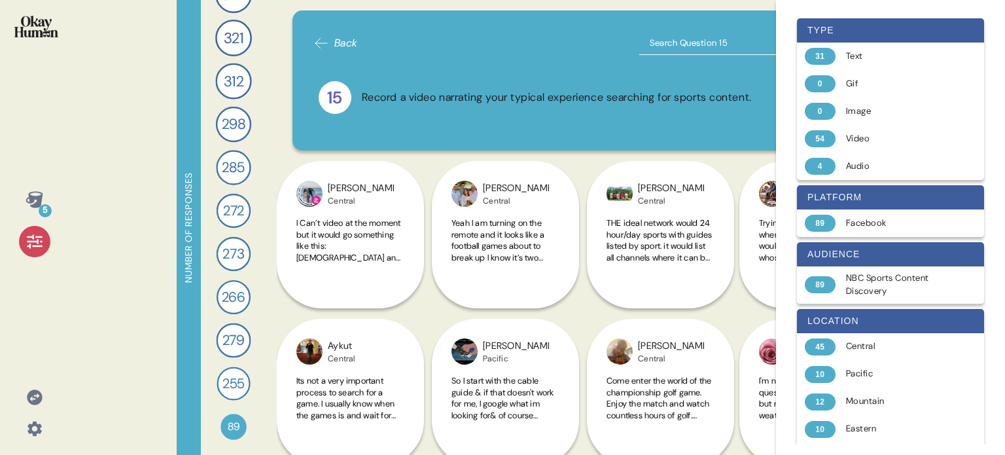
click at [41, 306] on div "5" at bounding box center [34, 227] width 69 height 455
click at [52, 368] on div "5" at bounding box center [34, 227] width 69 height 455
click at [31, 246] on icon at bounding box center [35, 241] width 18 height 18
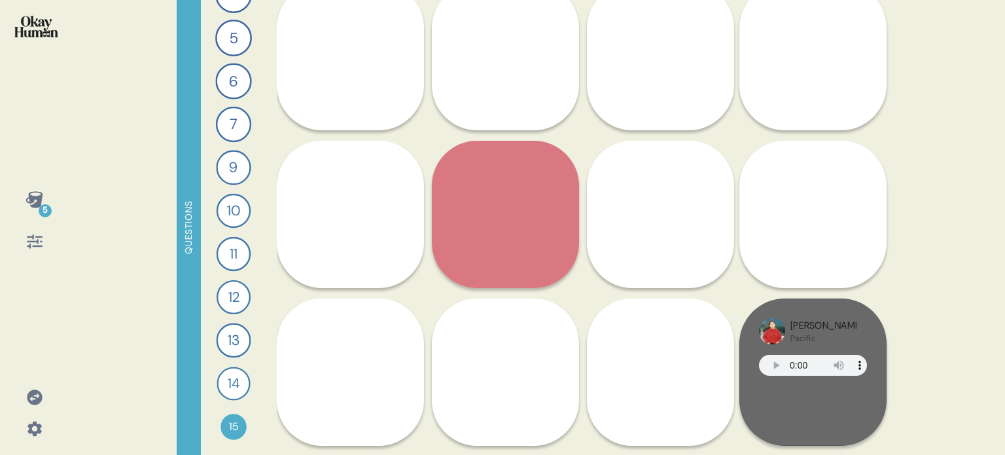
scroll to position [1178, 0]
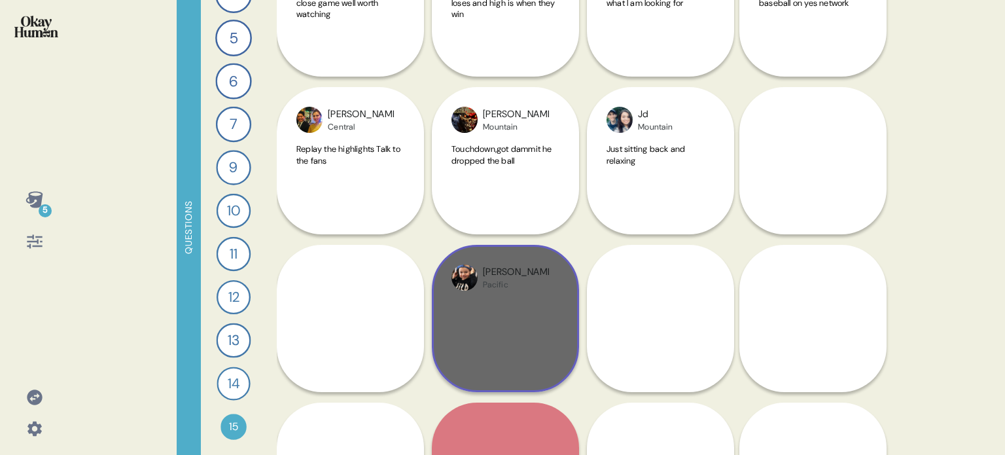
click at [575, 332] on div "Greg Pacific" at bounding box center [505, 318] width 147 height 147
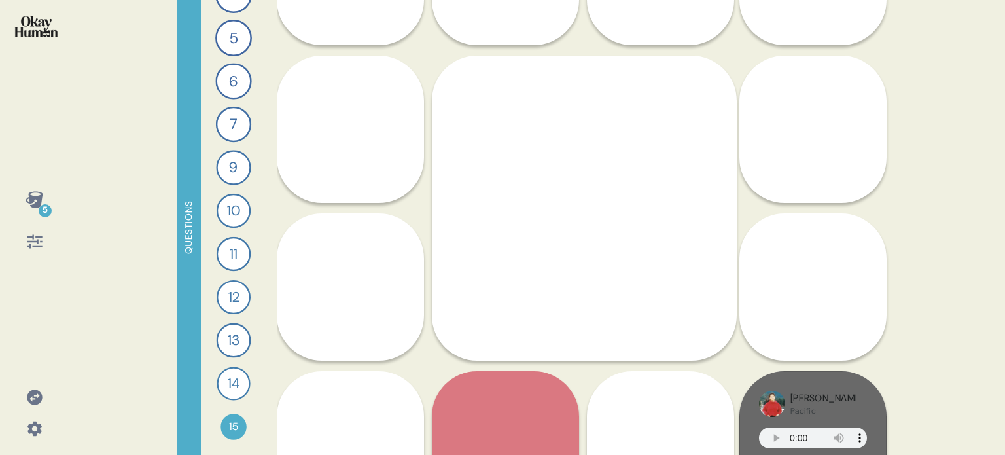
scroll to position [1243, 0]
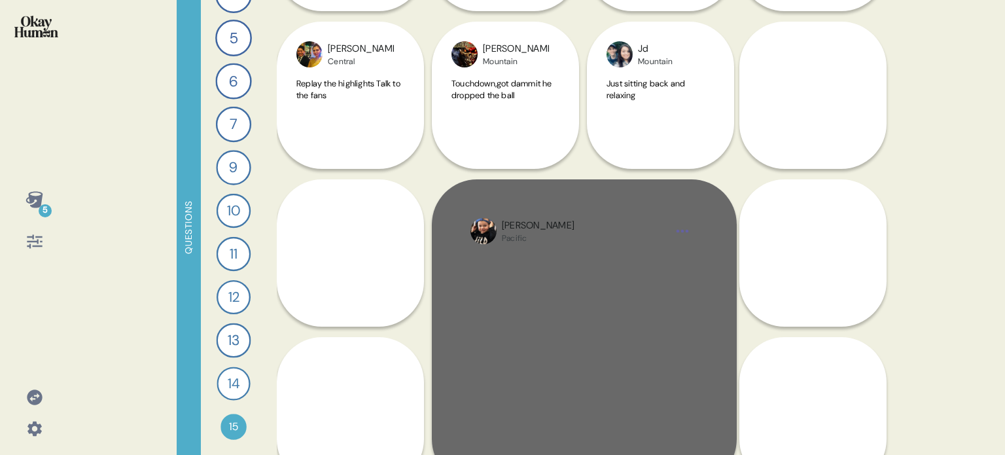
click at [646, 266] on div at bounding box center [585, 350] width 228 height 191
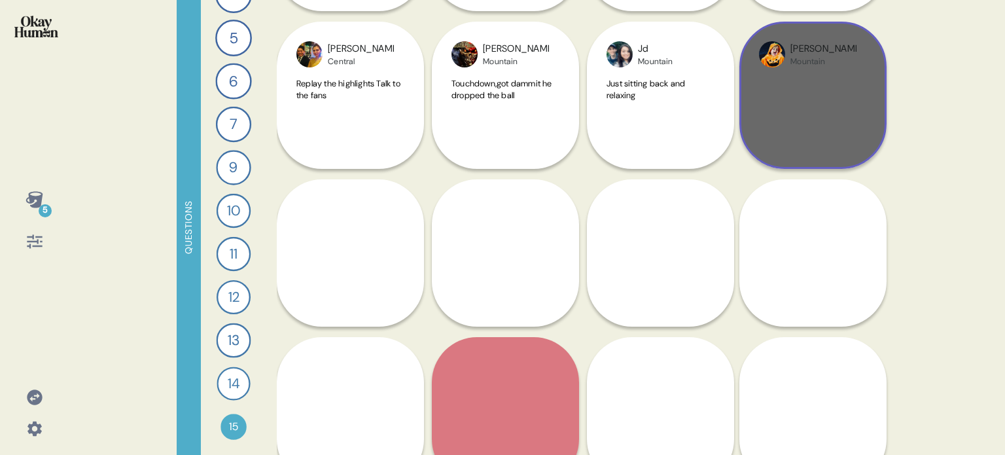
click at [813, 147] on div at bounding box center [813, 113] width 108 height 71
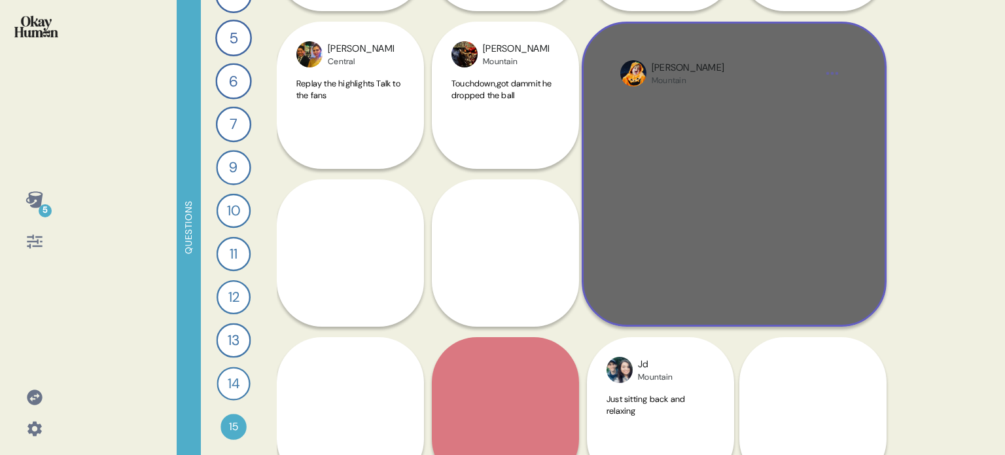
click at [869, 276] on div "Clarissa Mountain" at bounding box center [734, 174] width 305 height 305
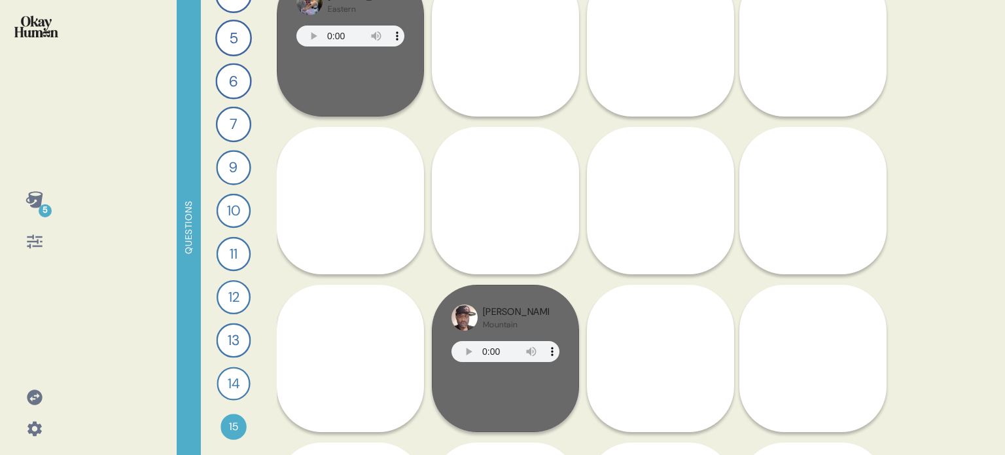
scroll to position [2160, 0]
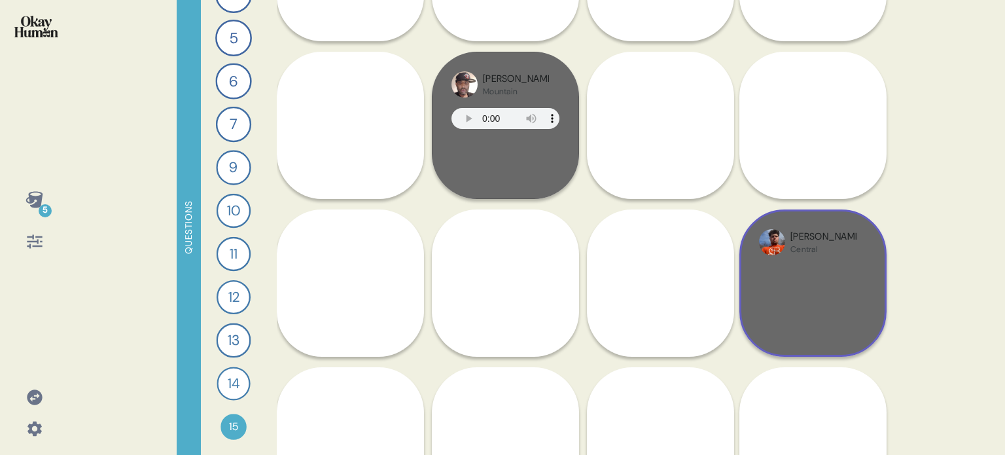
click at [878, 299] on div "Jimmy Central" at bounding box center [813, 282] width 147 height 147
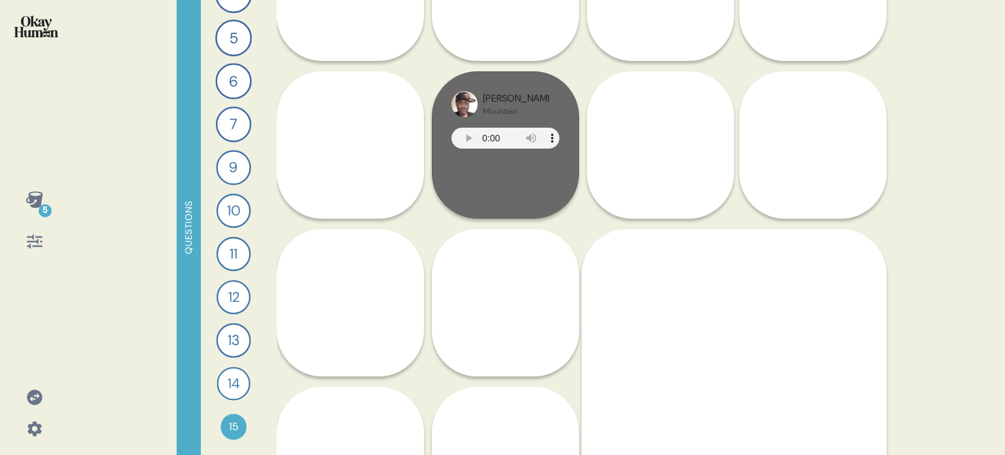
scroll to position [2266, 0]
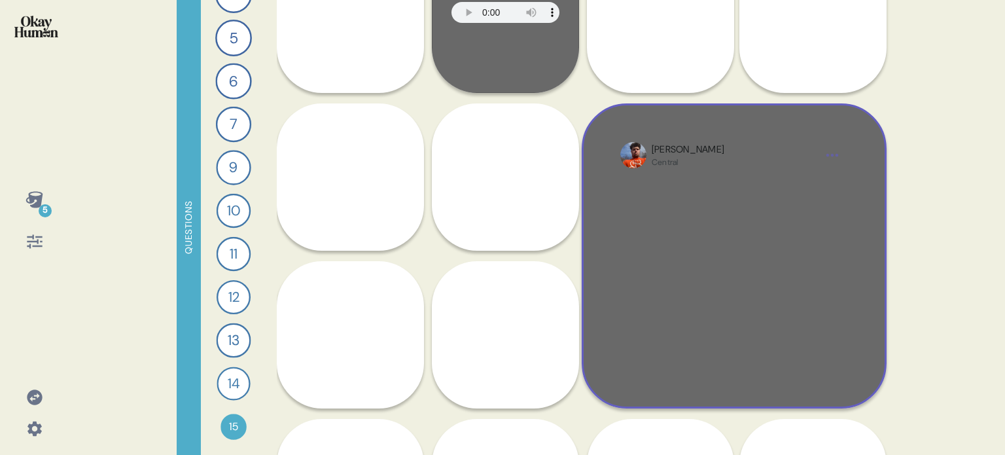
click at [840, 259] on div at bounding box center [734, 274] width 228 height 191
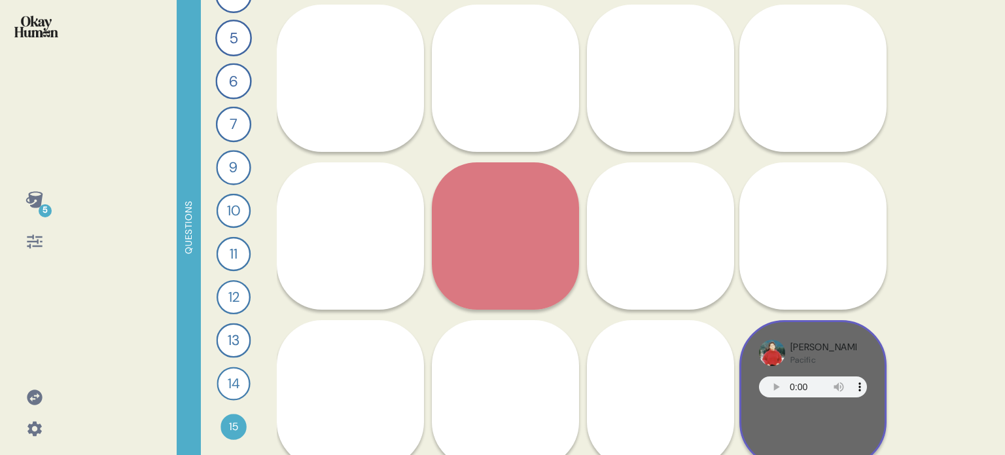
scroll to position [1415, 0]
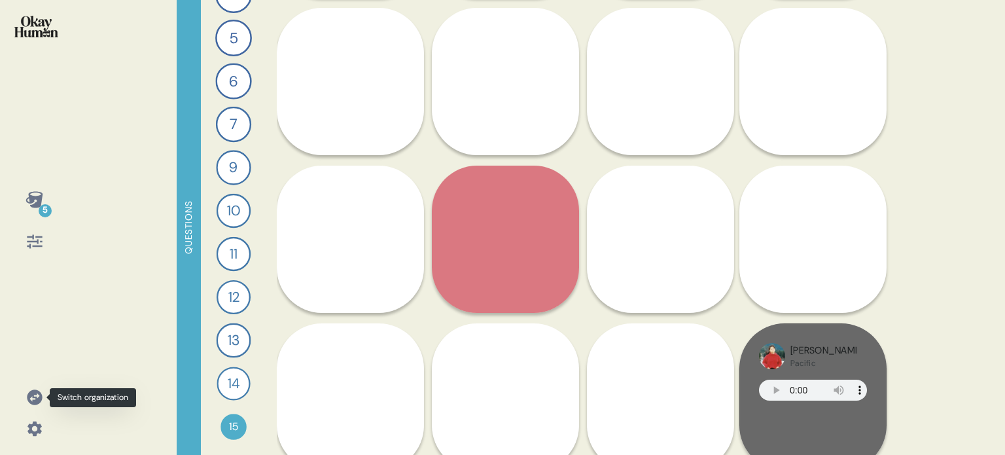
click at [32, 397] on icon at bounding box center [34, 396] width 15 height 15
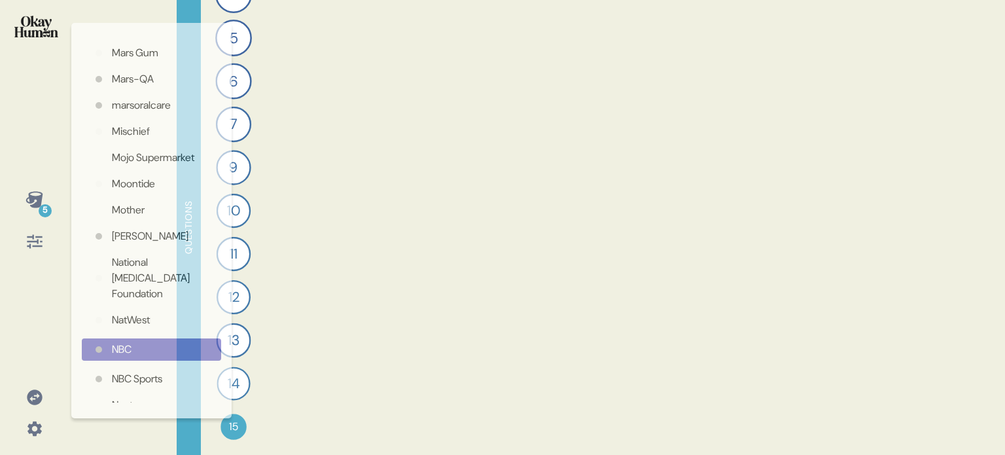
scroll to position [0, 0]
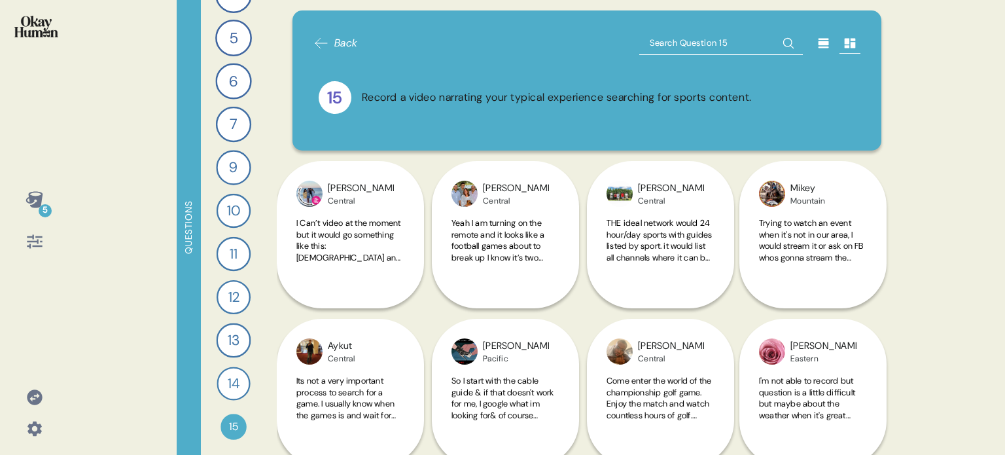
click at [27, 24] on img at bounding box center [36, 27] width 44 height 22
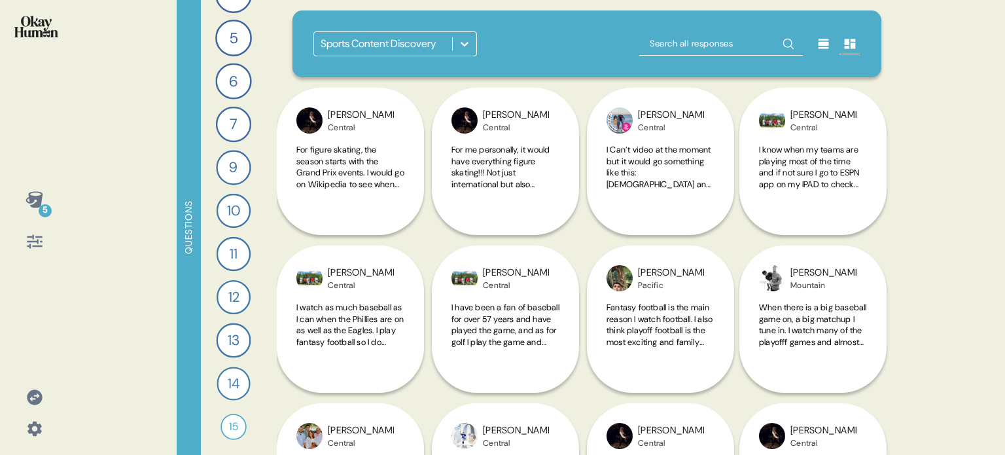
click at [466, 38] on icon at bounding box center [464, 43] width 13 height 13
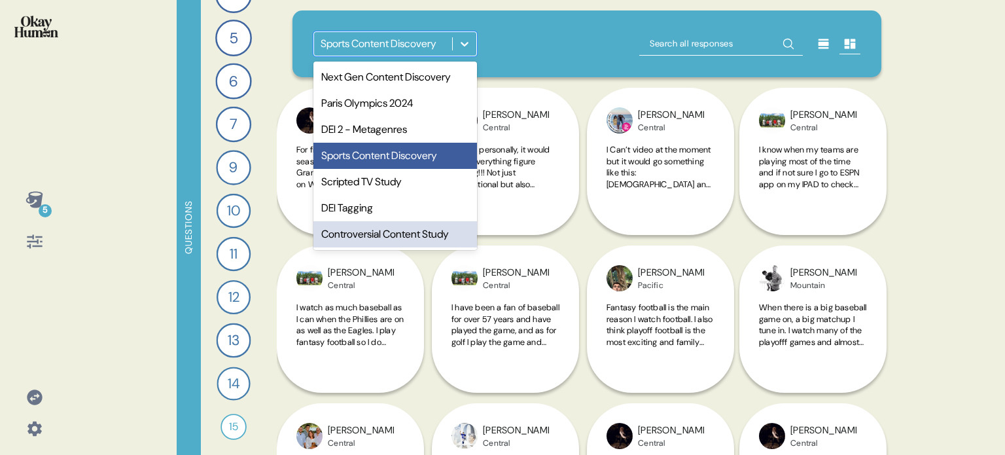
click at [401, 240] on div "Controversial Content Study" at bounding box center [395, 234] width 164 height 26
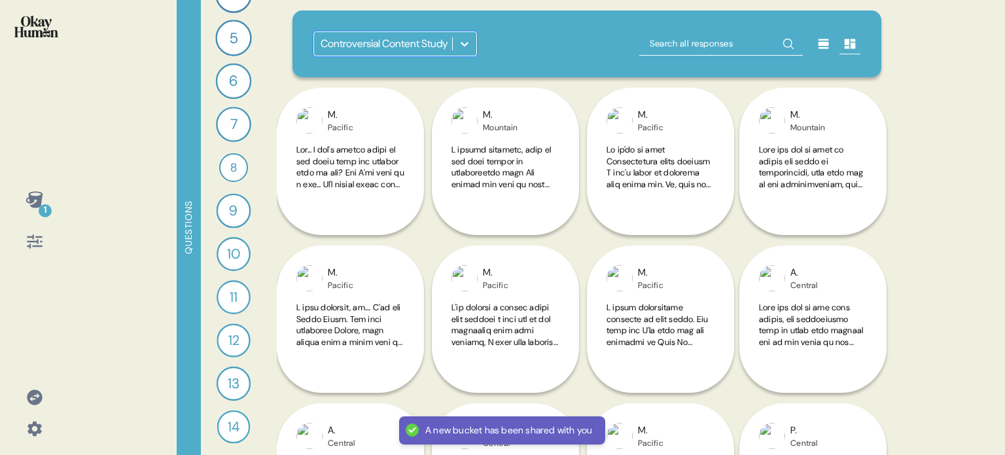
scroll to position [173, 0]
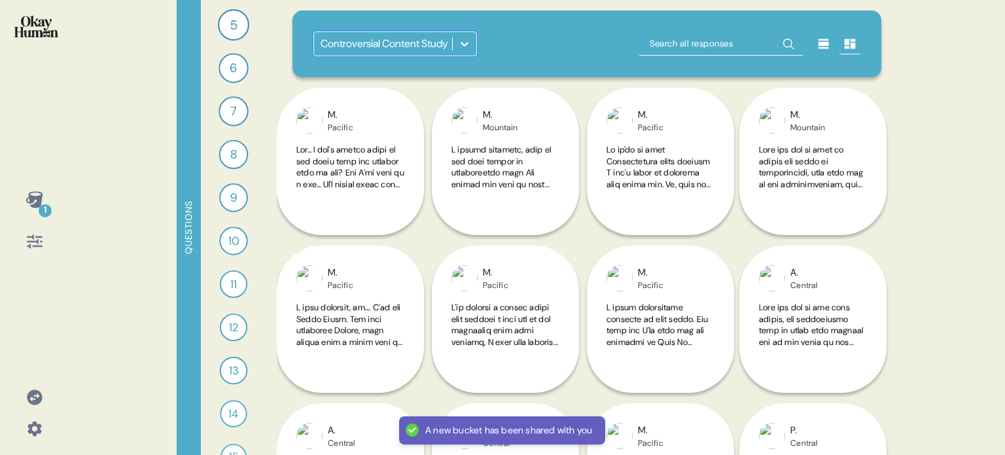
click at [458, 39] on icon at bounding box center [464, 43] width 13 height 13
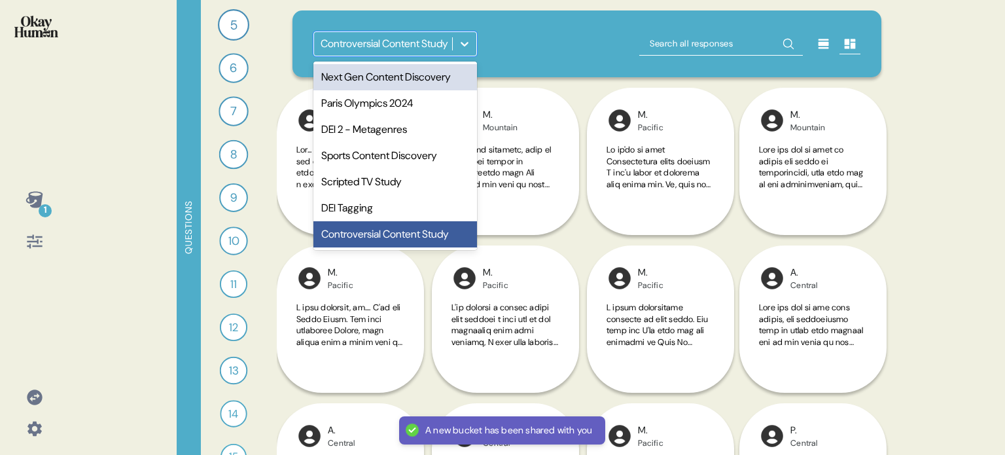
click at [446, 77] on div "Next Gen Content Discovery" at bounding box center [395, 77] width 164 height 26
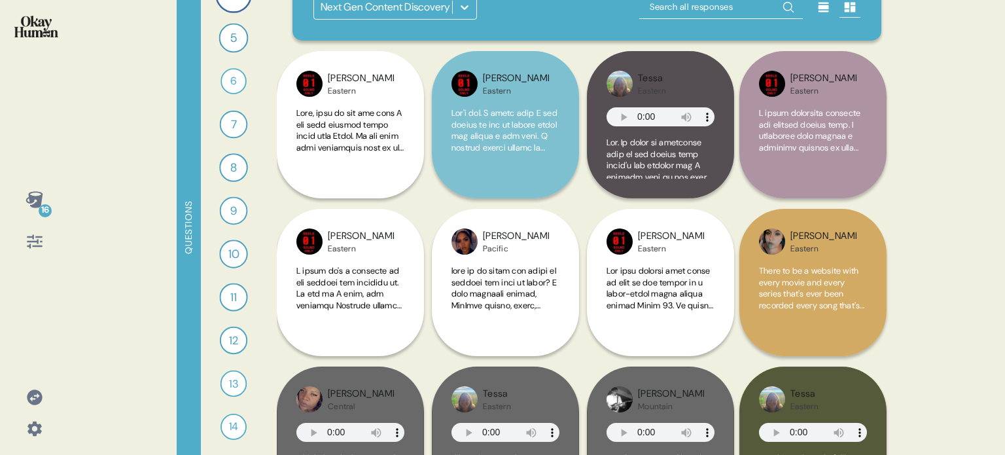
scroll to position [0, 0]
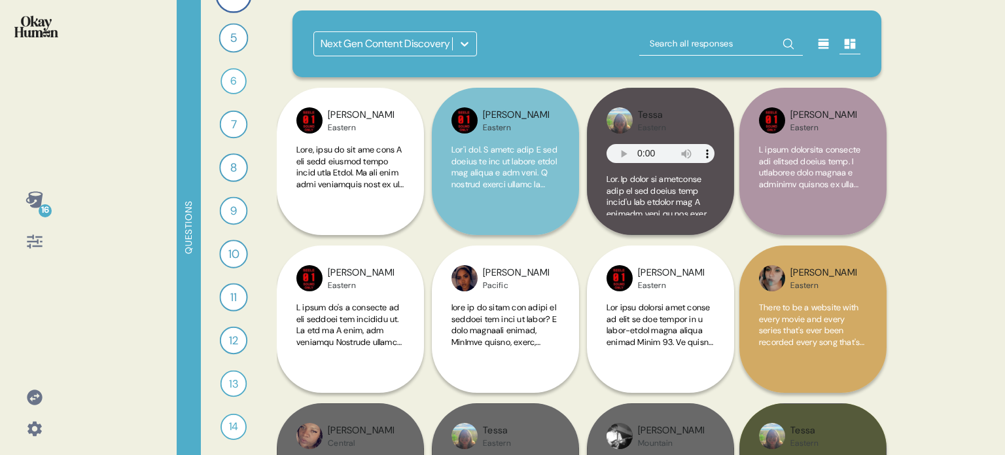
click at [458, 46] on icon at bounding box center [464, 43] width 13 height 13
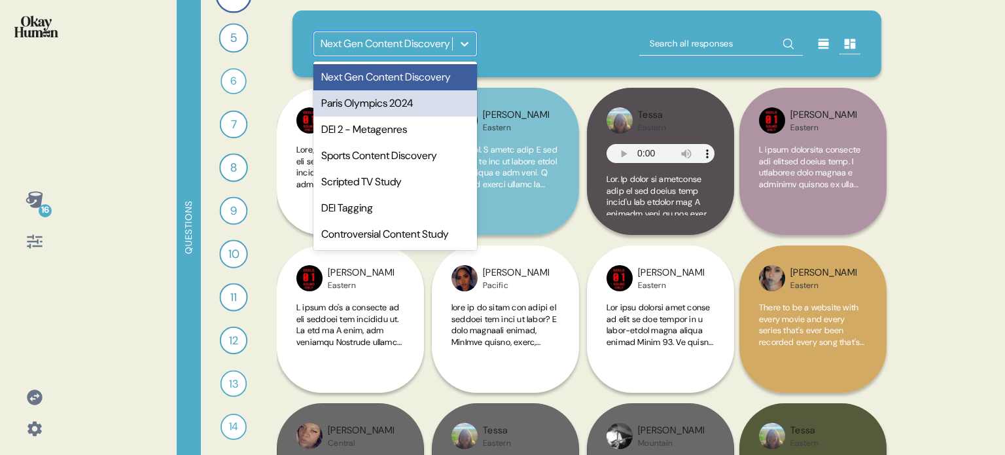
click at [420, 101] on div "Paris Olympics 2024" at bounding box center [395, 103] width 164 height 26
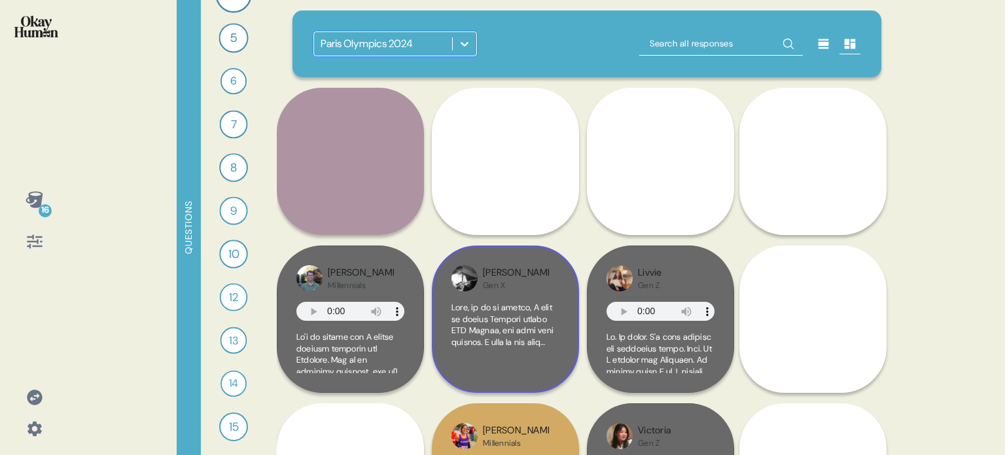
scroll to position [173, 0]
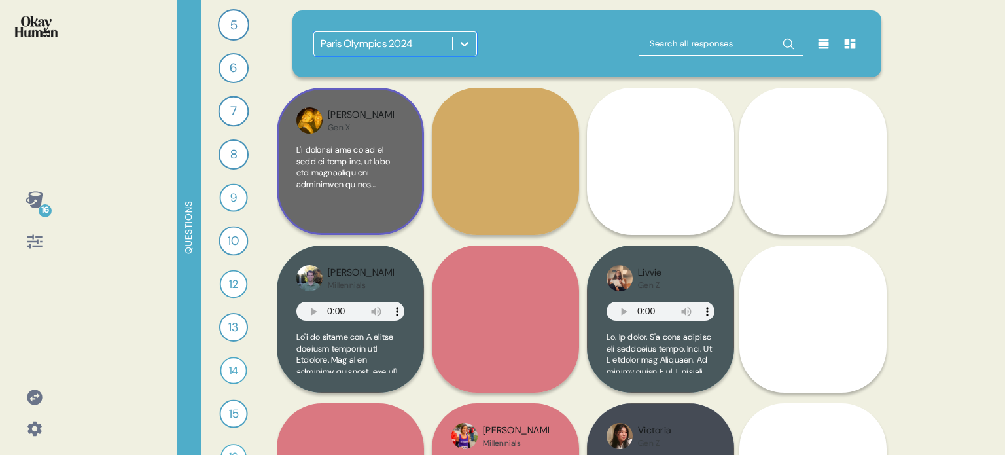
click at [360, 200] on div at bounding box center [350, 179] width 108 height 71
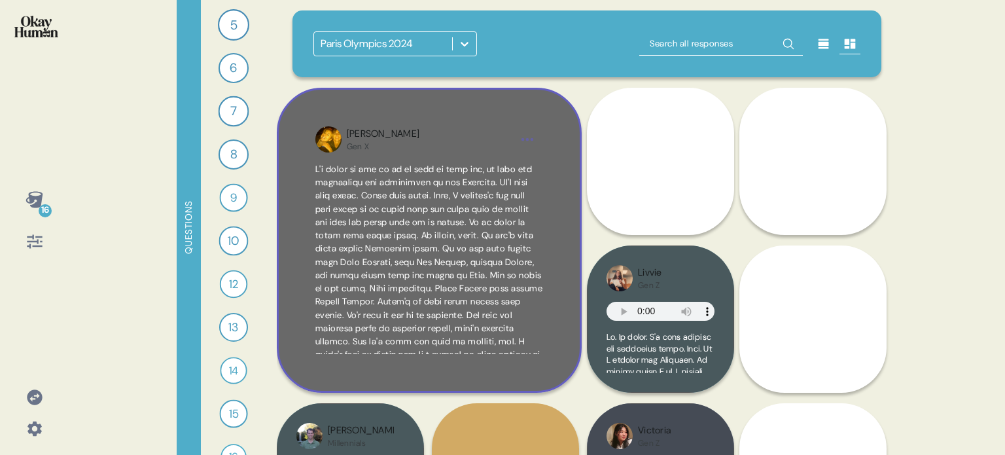
click at [566, 279] on div "Nancy Gen X" at bounding box center [429, 240] width 305 height 305
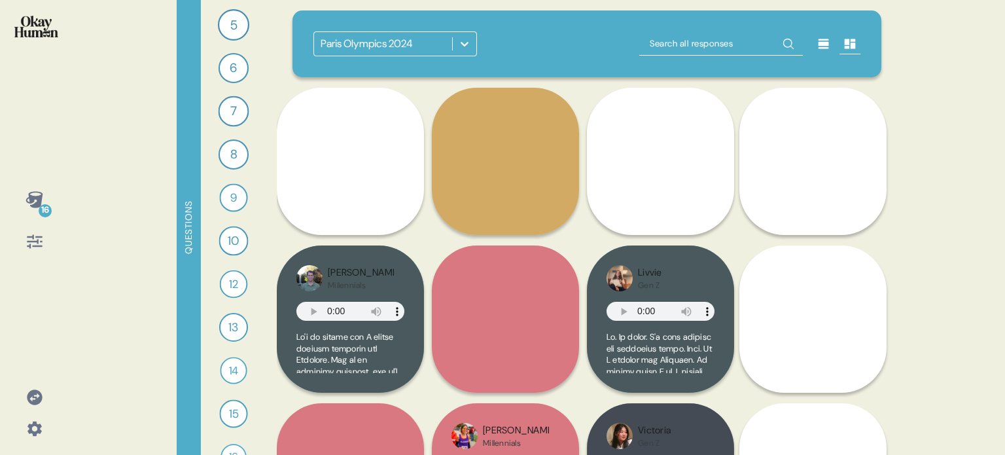
click at [459, 39] on icon at bounding box center [464, 43] width 13 height 13
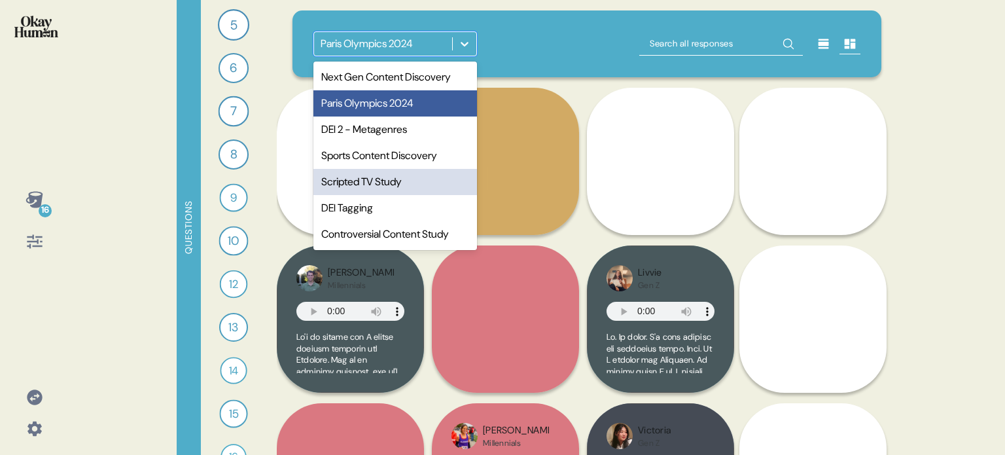
click at [403, 191] on div "Scripted TV Study" at bounding box center [395, 182] width 164 height 26
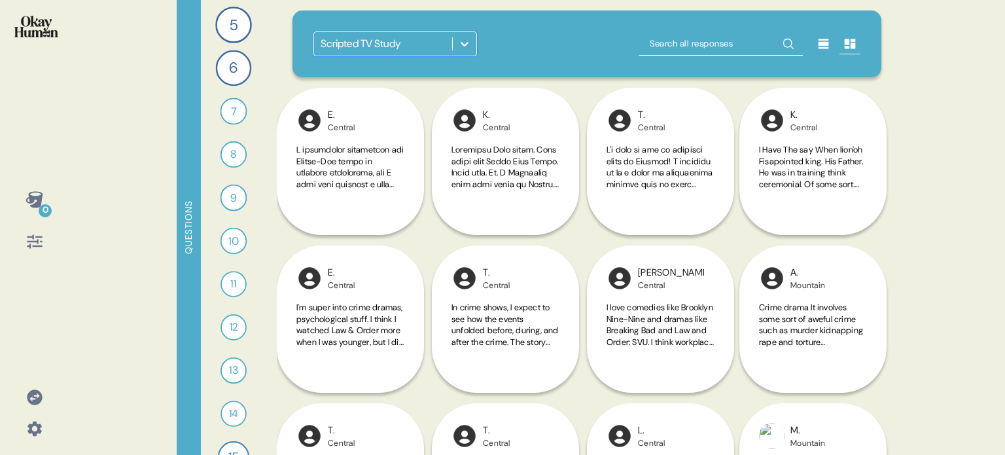
click at [454, 46] on div at bounding box center [465, 44] width 24 height 24
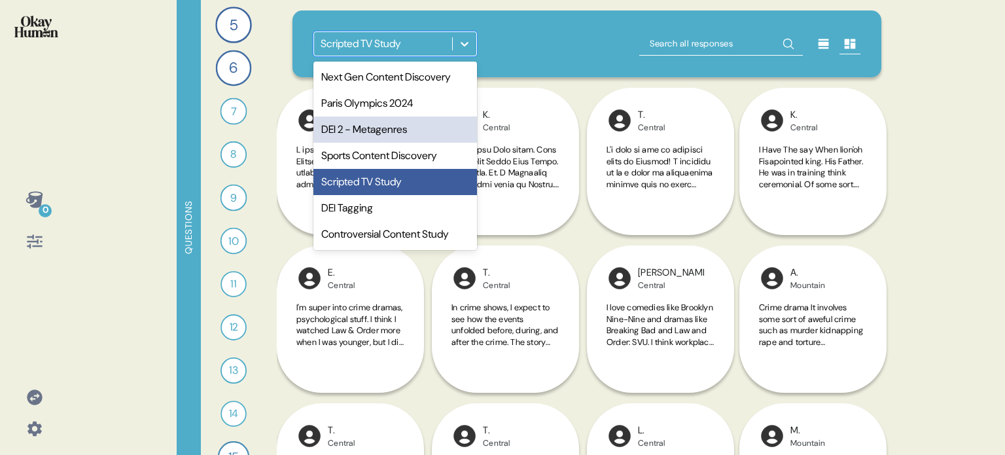
click at [391, 132] on div "DEI 2 - Metagenres" at bounding box center [395, 129] width 164 height 26
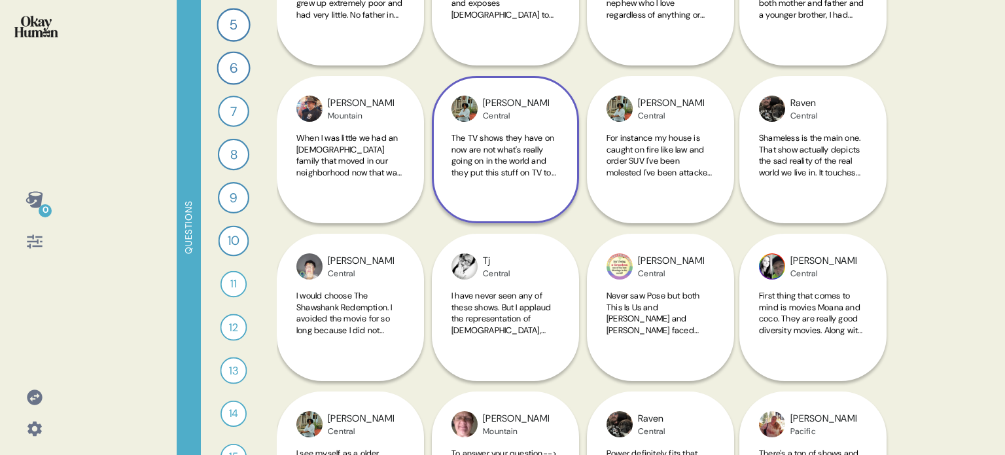
scroll to position [0, 0]
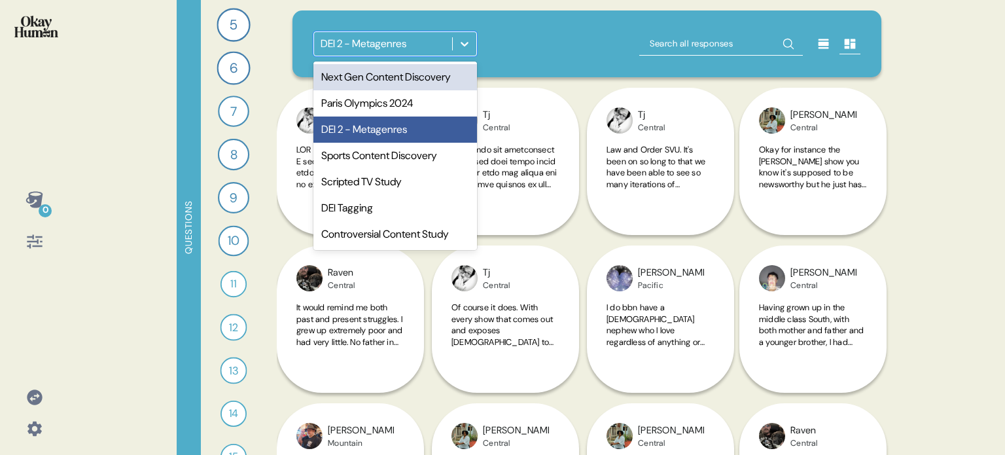
click at [459, 50] on icon at bounding box center [464, 43] width 13 height 13
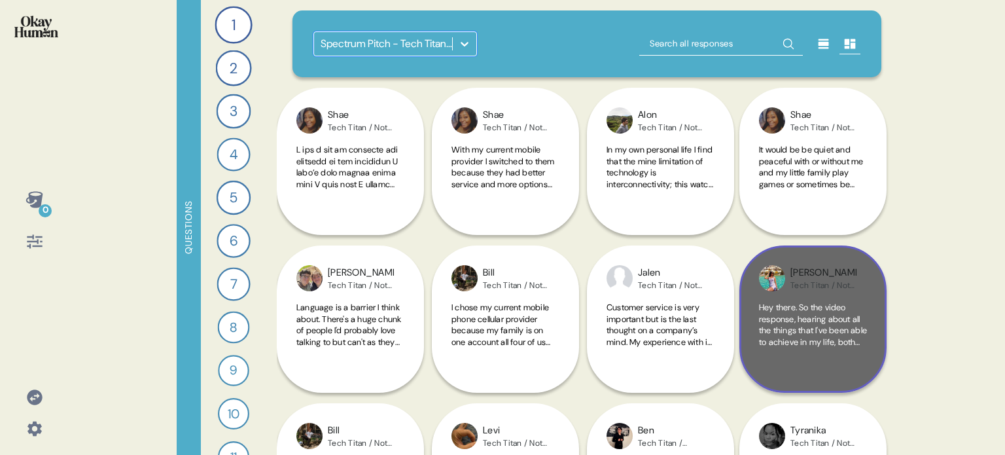
click at [817, 324] on span "Hey there. So the video response, hearing about all the things that I've been a…" at bounding box center [813, 462] width 108 height 321
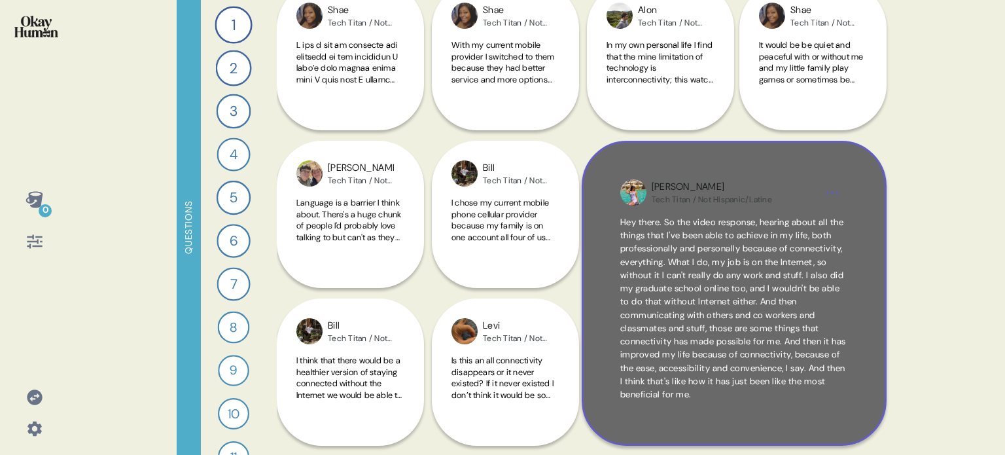
scroll to position [20, 0]
click at [868, 305] on div "[PERSON_NAME] Tech Titan / Not Hispanic/Latine Hey there. So the video response…" at bounding box center [734, 293] width 305 height 305
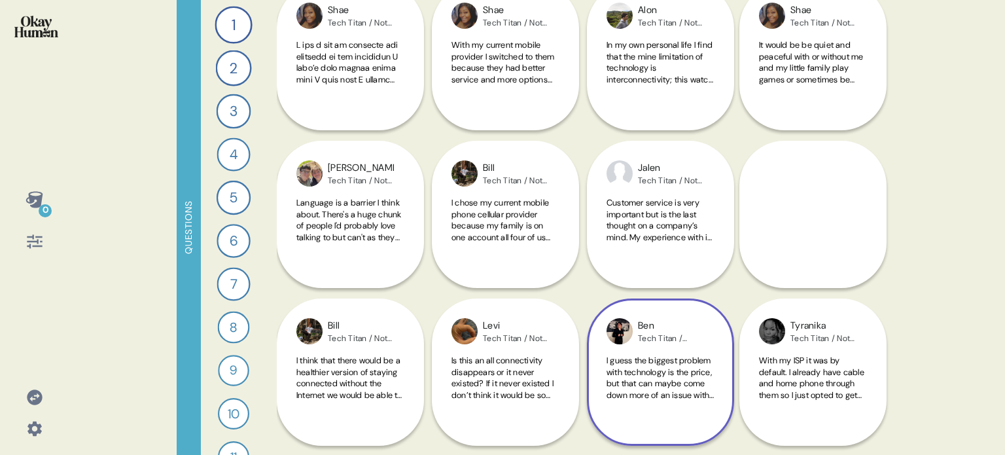
scroll to position [0, 0]
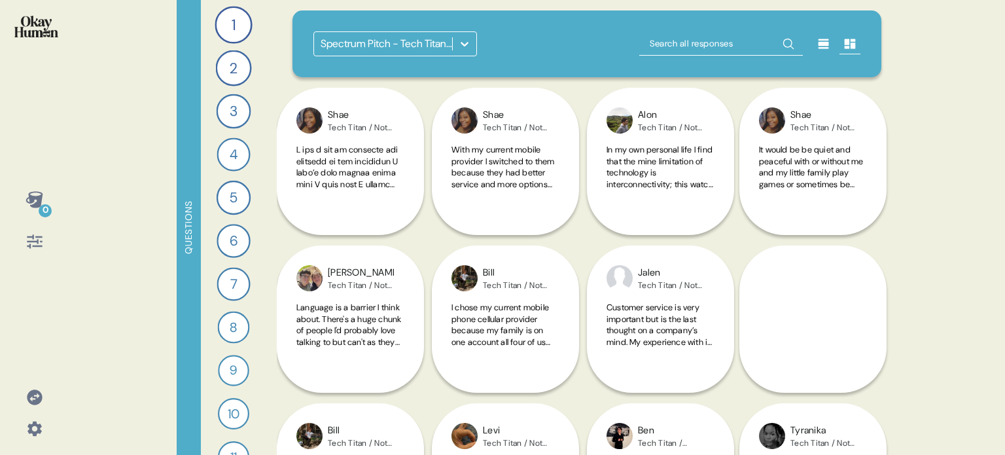
click at [467, 50] on icon at bounding box center [464, 43] width 13 height 13
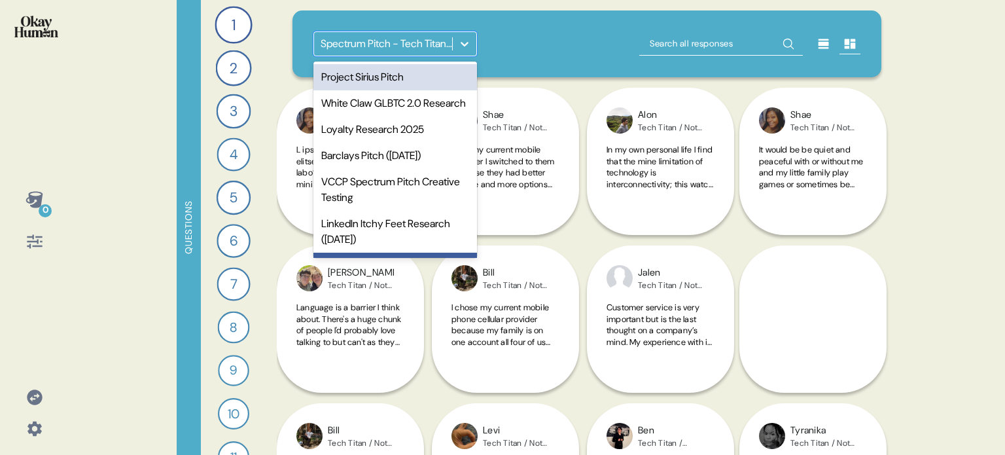
click at [417, 75] on div "Project Sirius Pitch" at bounding box center [395, 77] width 164 height 26
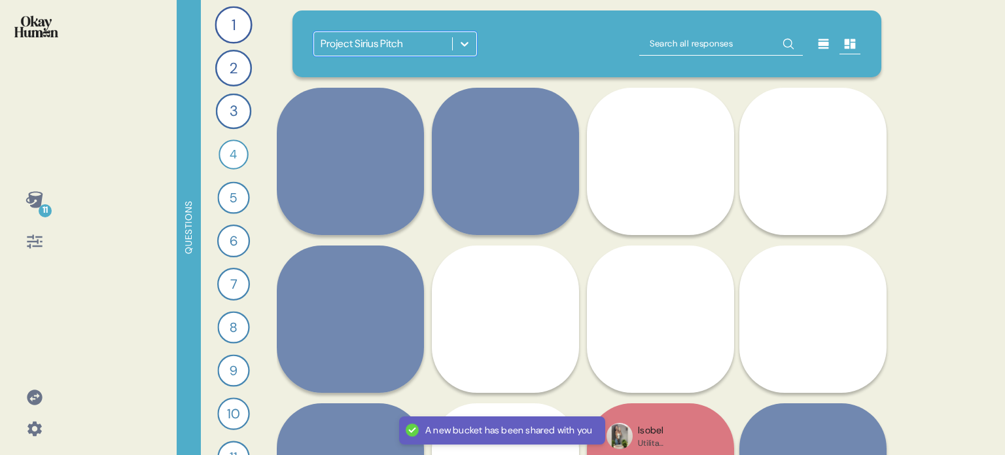
click at [471, 41] on div at bounding box center [465, 44] width 24 height 24
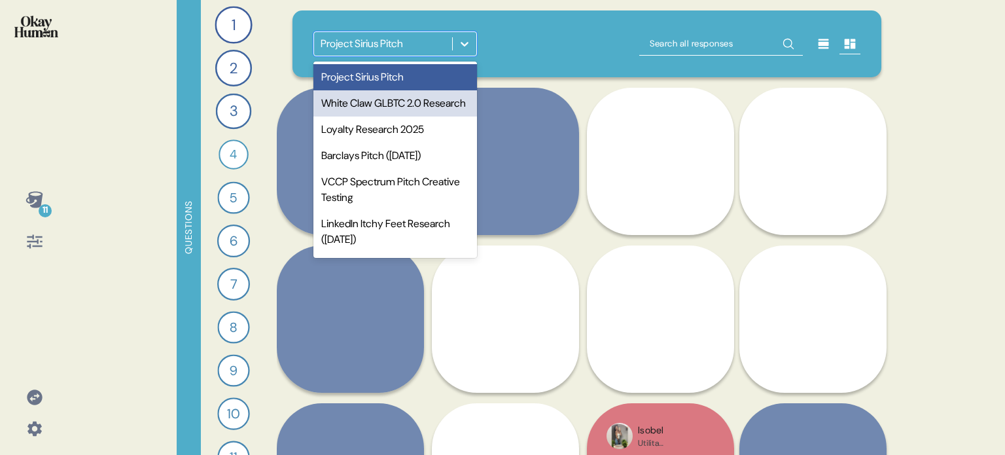
click at [427, 112] on div "White Claw GLBTC 2.0 Research" at bounding box center [395, 103] width 164 height 26
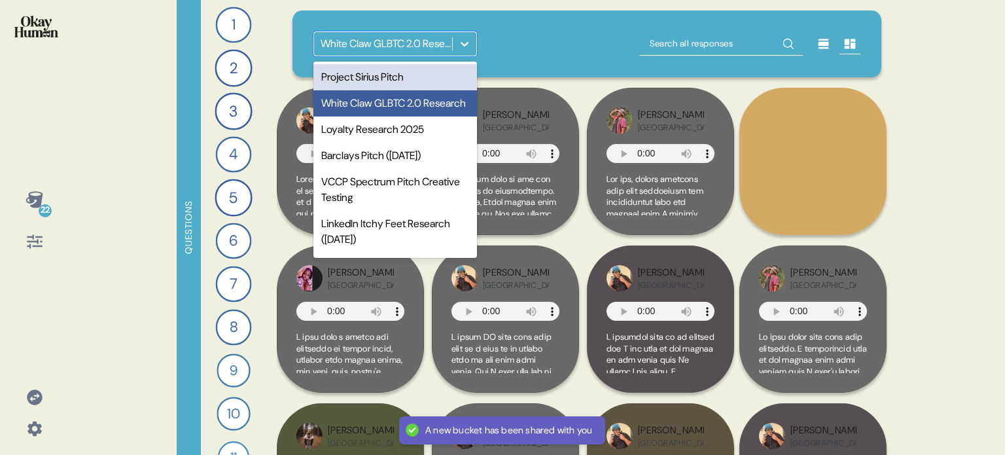
click at [461, 48] on icon at bounding box center [464, 43] width 13 height 13
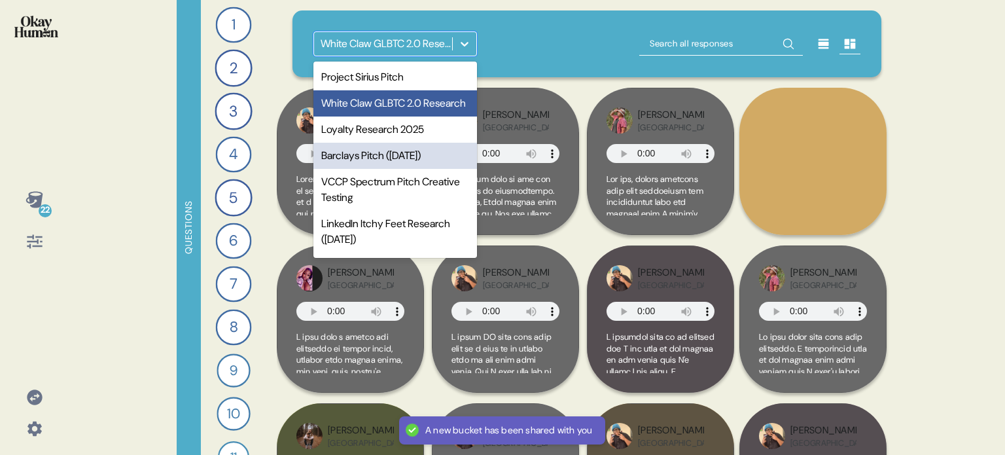
click at [404, 169] on div "Barclays Pitch ([DATE])" at bounding box center [395, 156] width 164 height 26
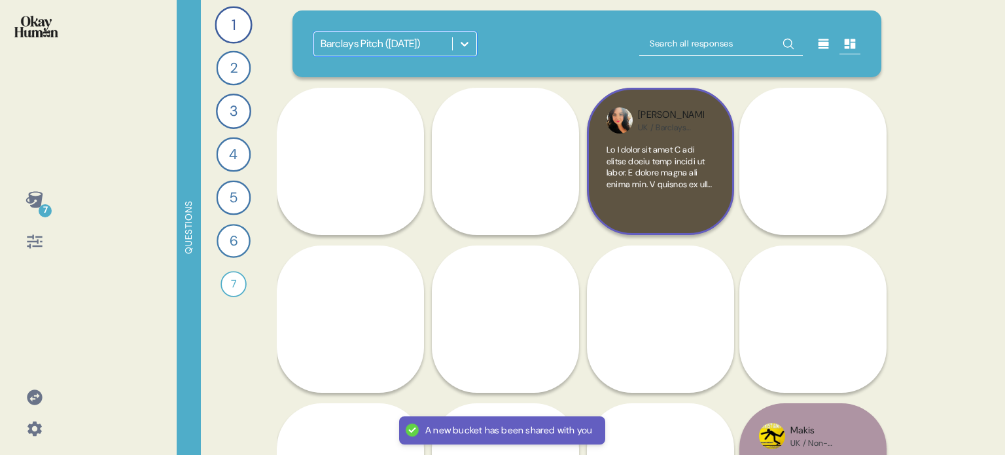
click at [720, 201] on div "[PERSON_NAME] / Barclays Customer" at bounding box center [660, 161] width 147 height 147
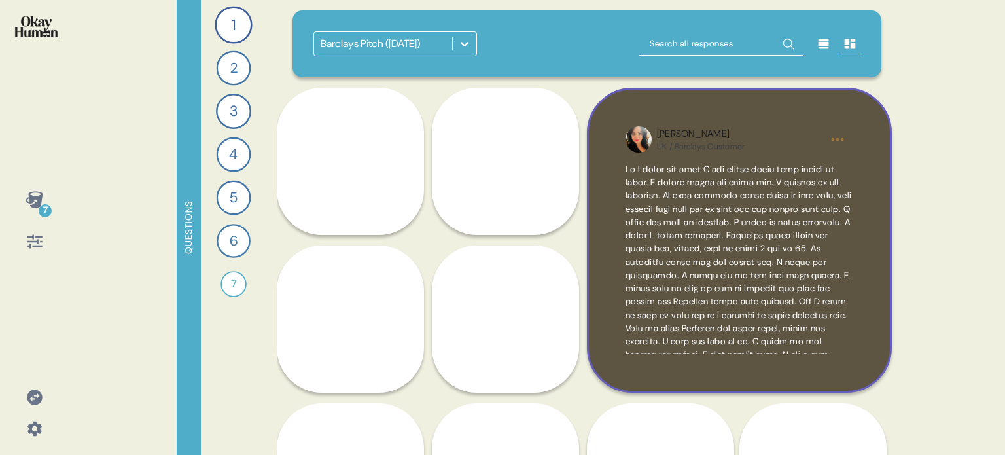
click at [885, 278] on div "[PERSON_NAME] / Barclays Customer" at bounding box center [739, 240] width 305 height 305
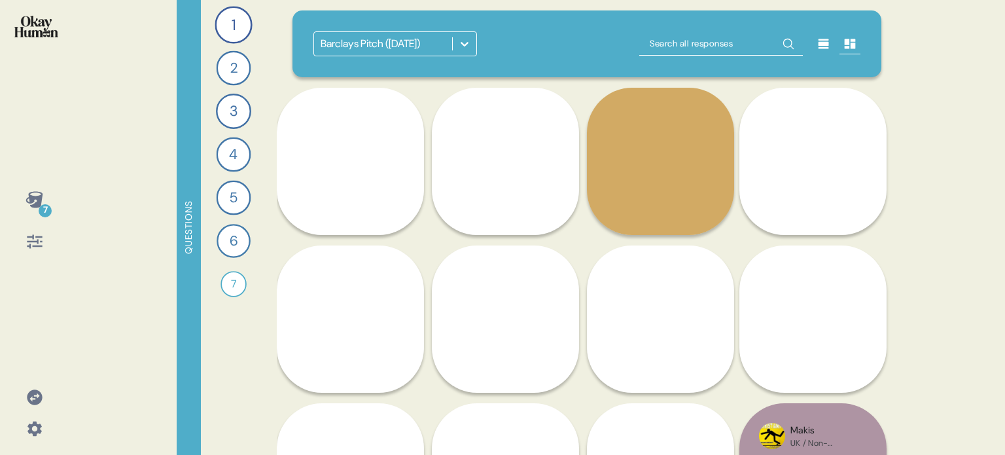
click at [457, 42] on div at bounding box center [465, 44] width 24 height 24
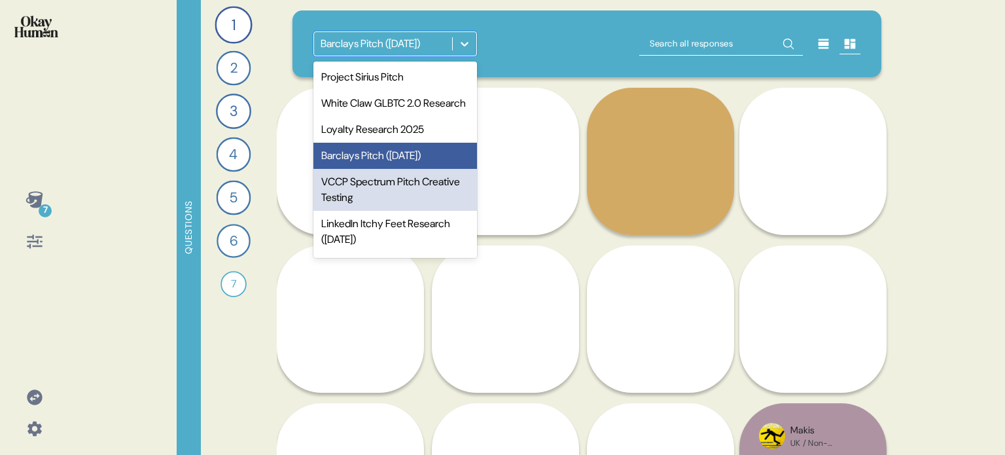
scroll to position [65, 0]
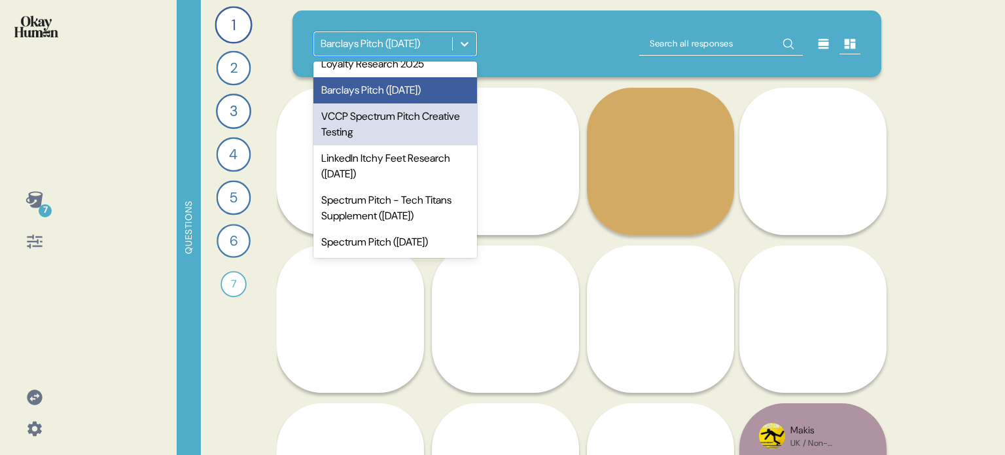
click at [391, 145] on div "VCCP Spectrum Pitch Creative Testing" at bounding box center [395, 124] width 164 height 42
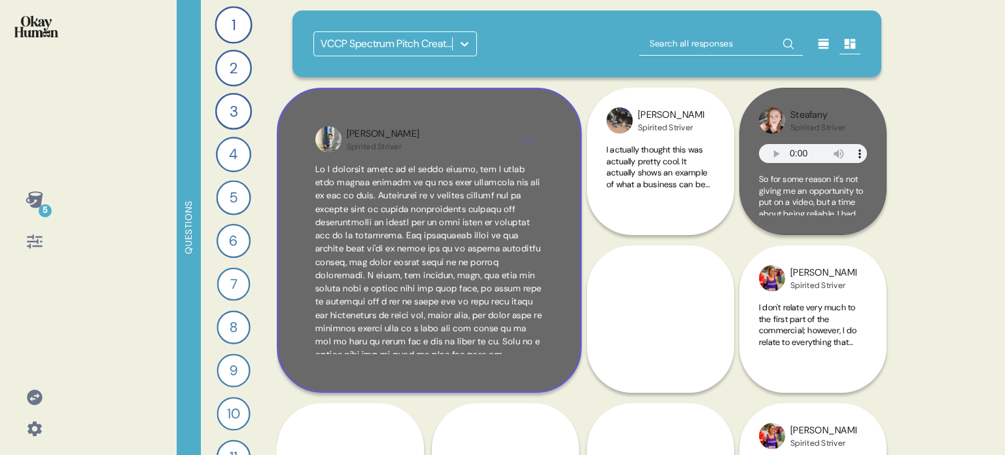
click at [560, 351] on div "[PERSON_NAME] Spirited Striver" at bounding box center [429, 240] width 305 height 305
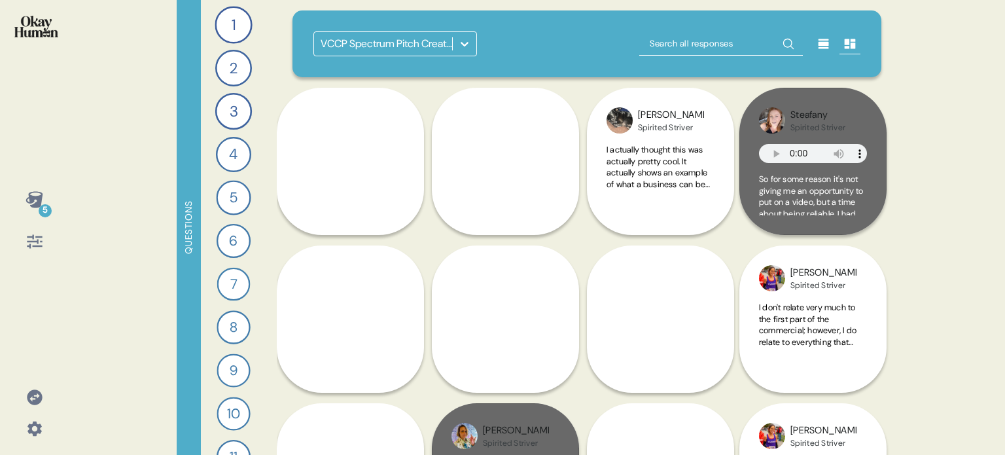
click at [27, 31] on img at bounding box center [36, 27] width 44 height 22
